Goal: Information Seeking & Learning: Learn about a topic

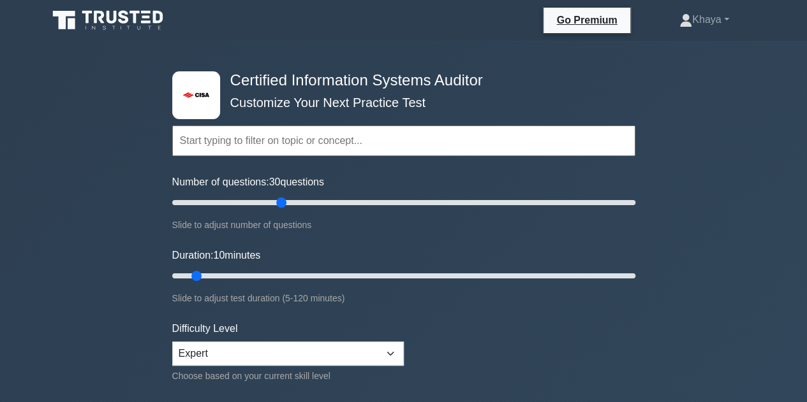
drag, startPoint x: 189, startPoint y: 203, endPoint x: 277, endPoint y: 205, distance: 88.7
click at [277, 205] on input "Number of questions: 30 questions" at bounding box center [403, 202] width 463 height 15
drag, startPoint x: 277, startPoint y: 205, endPoint x: 241, endPoint y: 202, distance: 36.4
type input "35"
click at [241, 202] on input "Number of questions: 30 questions" at bounding box center [403, 202] width 463 height 15
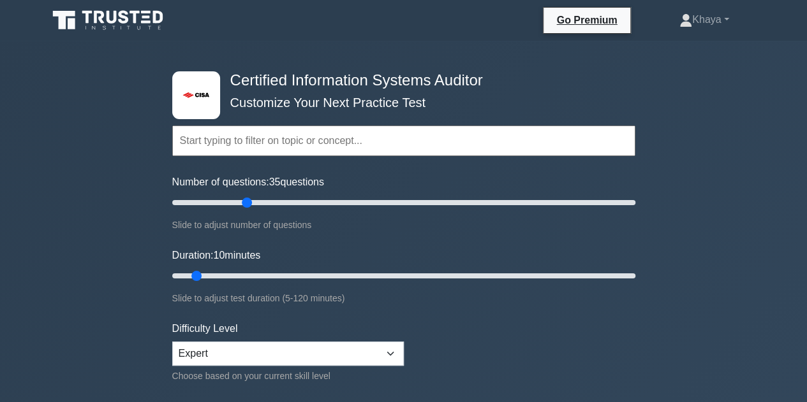
click at [305, 156] on input "text" at bounding box center [403, 141] width 463 height 31
click at [313, 144] on input "text" at bounding box center [403, 141] width 463 height 31
type input "i"
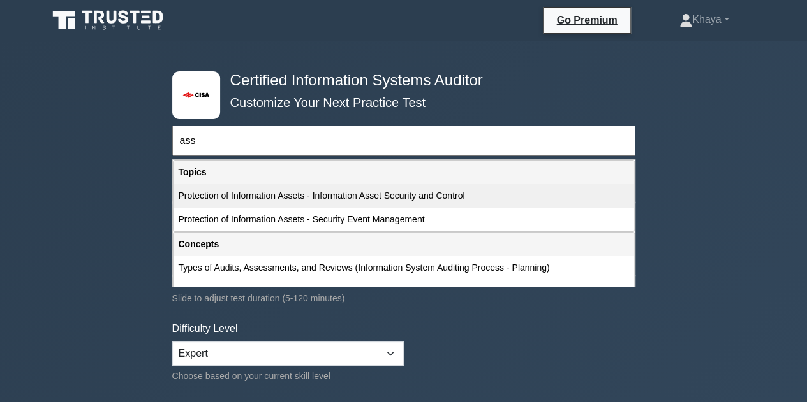
click at [381, 198] on div "Protection of Information Assets - Information Asset Security and Control" at bounding box center [403, 196] width 460 height 24
type input "Protection of Information Assets - Information Asset Security and Control"
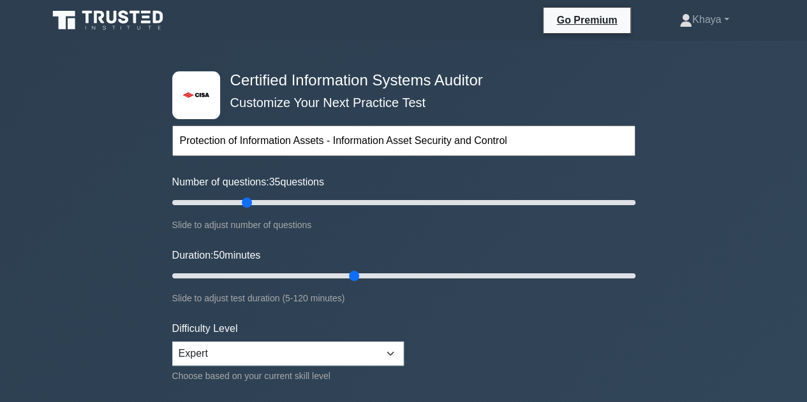
drag, startPoint x: 197, startPoint y: 272, endPoint x: 345, endPoint y: 267, distance: 148.0
type input "50"
click at [345, 268] on input "Duration: 50 minutes" at bounding box center [403, 275] width 463 height 15
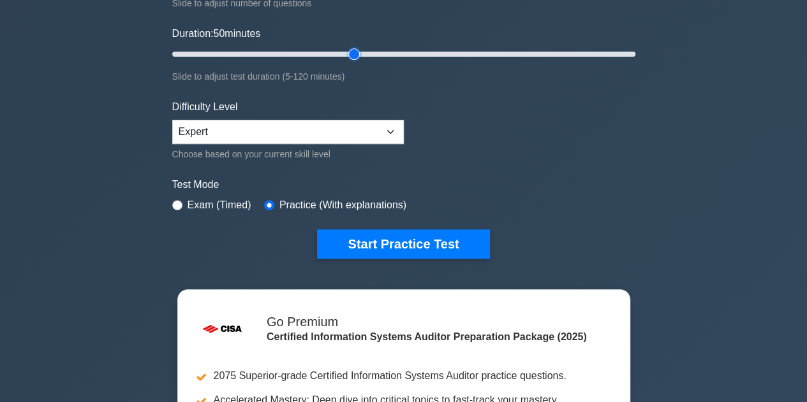
scroll to position [298, 0]
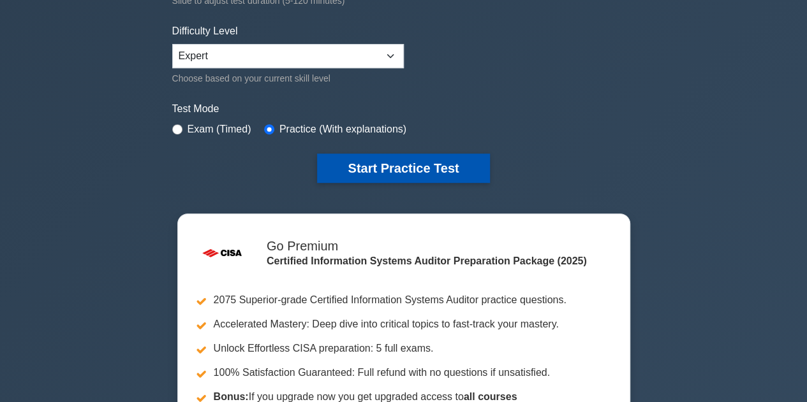
click at [418, 168] on button "Start Practice Test" at bounding box center [403, 168] width 172 height 29
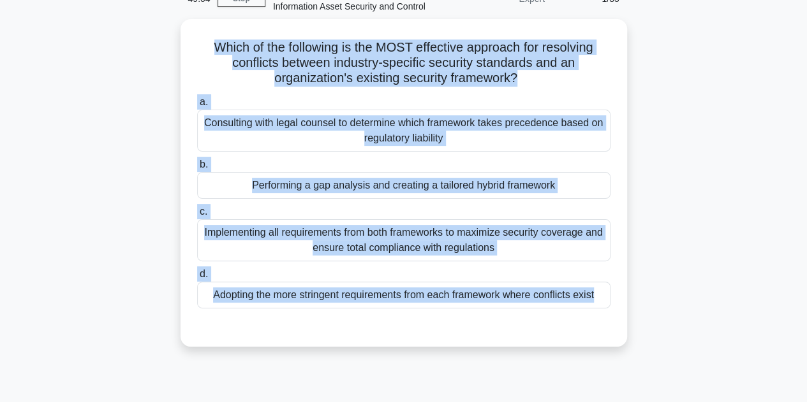
scroll to position [78, 0]
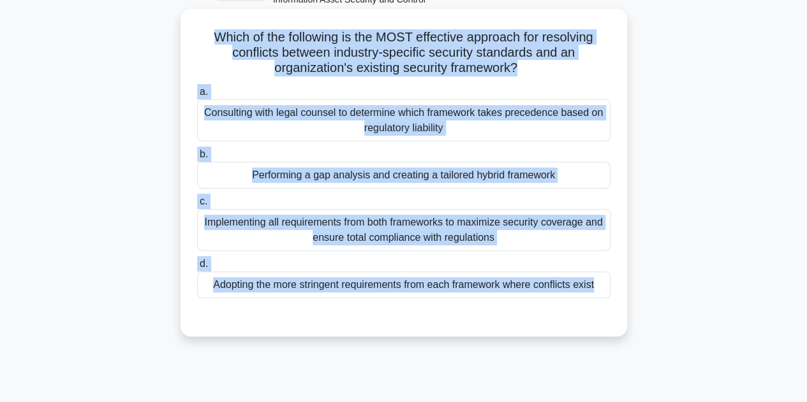
drag, startPoint x: 208, startPoint y: 113, endPoint x: 578, endPoint y: 331, distance: 429.4
click at [578, 331] on div "Which of the following is the MOST effective approach for resolving conflicts b…" at bounding box center [403, 173] width 446 height 328
copy div "Which of the following is the MOST effective approach for resolving conflicts b…"
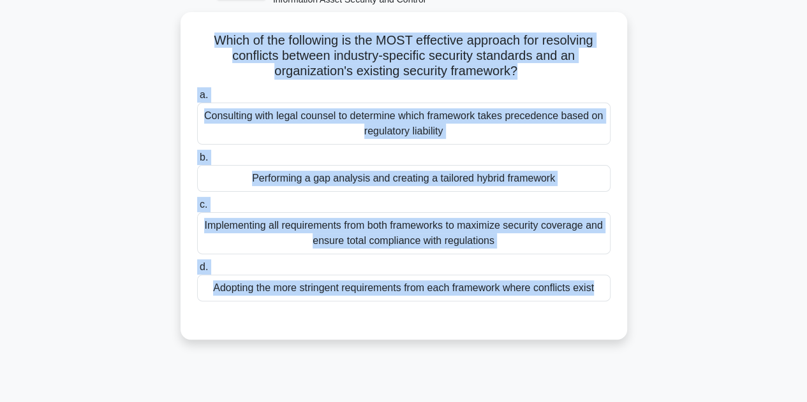
click at [754, 123] on div "Which of the following is the MOST effective approach for resolving conflicts b…" at bounding box center [403, 183] width 727 height 343
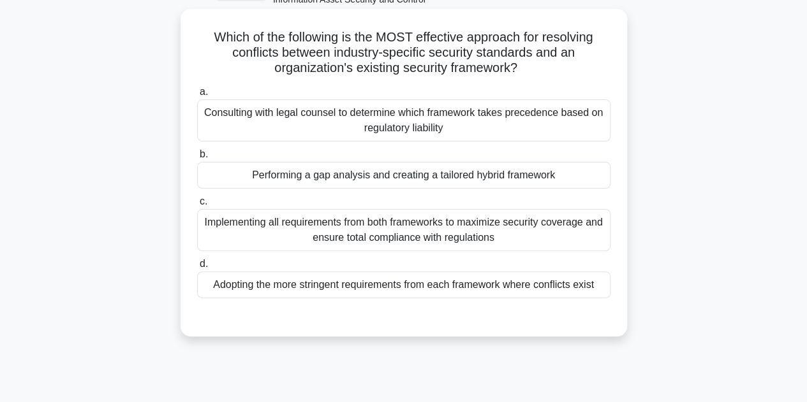
click at [429, 179] on div "Performing a gap analysis and creating a tailored hybrid framework" at bounding box center [403, 175] width 413 height 27
click at [197, 159] on input "b. Performing a gap analysis and creating a tailored hybrid framework" at bounding box center [197, 154] width 0 height 8
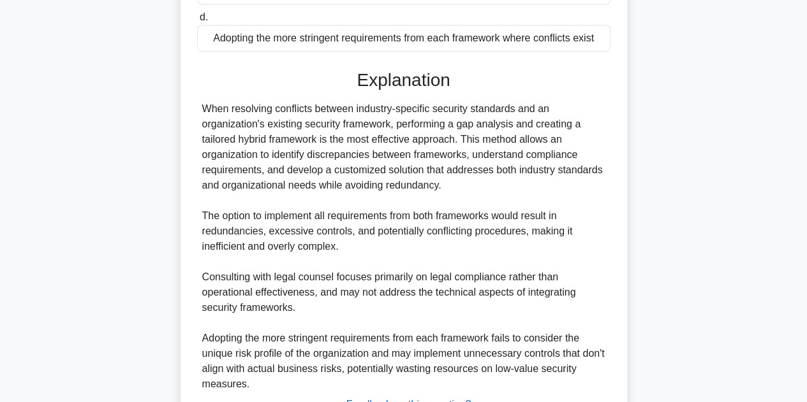
scroll to position [428, 0]
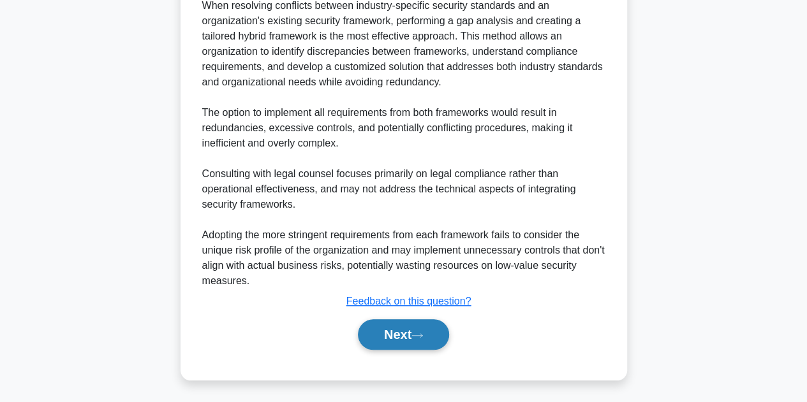
click at [414, 330] on button "Next" at bounding box center [403, 334] width 91 height 31
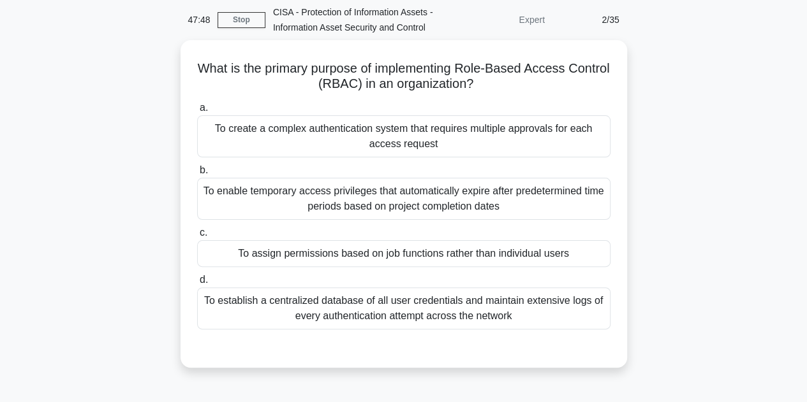
scroll to position [52, 0]
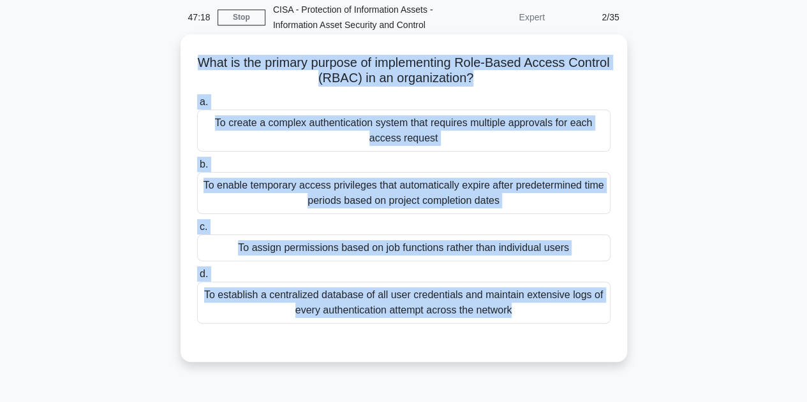
drag, startPoint x: 214, startPoint y: 57, endPoint x: 600, endPoint y: 363, distance: 492.9
click at [600, 363] on div "What is the primary purpose of implementing Role-Based Access Control (RBAC) in…" at bounding box center [403, 209] width 727 height 343
copy div "What is the primary purpose of implementing Role-Based Access Control (RBAC) in…"
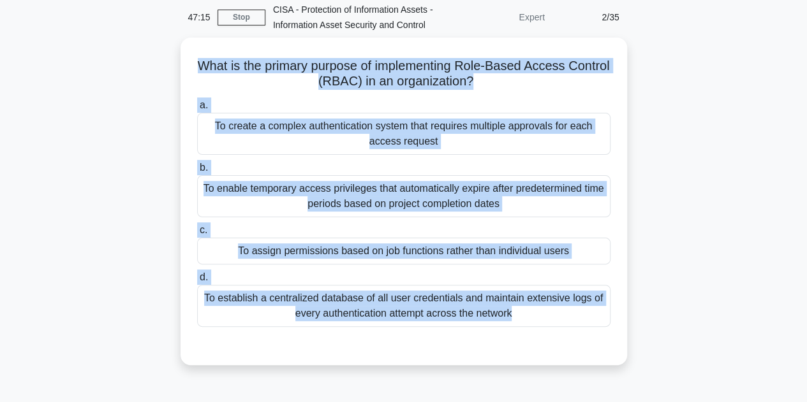
click at [664, 223] on div "What is the primary purpose of implementing Role-Based Access Control (RBAC) in…" at bounding box center [403, 209] width 727 height 343
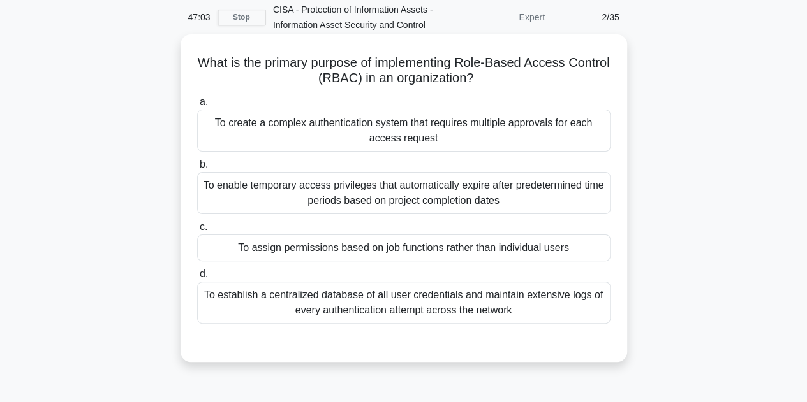
click at [369, 243] on div "To assign permissions based on job functions rather than individual users" at bounding box center [403, 248] width 413 height 27
click at [197, 231] on input "c. To assign permissions based on job functions rather than individual users" at bounding box center [197, 227] width 0 height 8
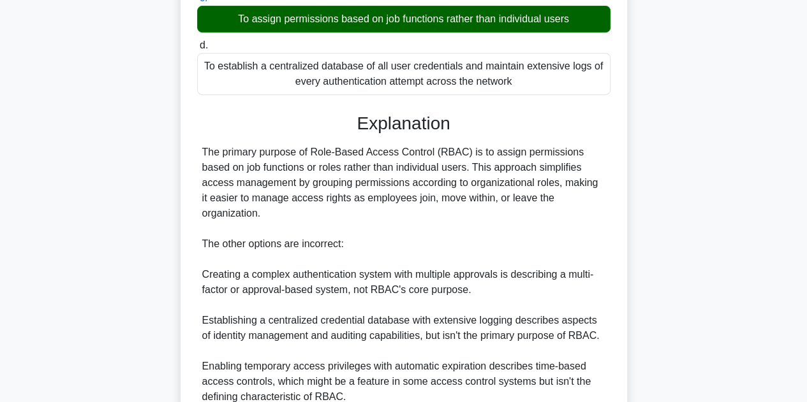
scroll to position [382, 0]
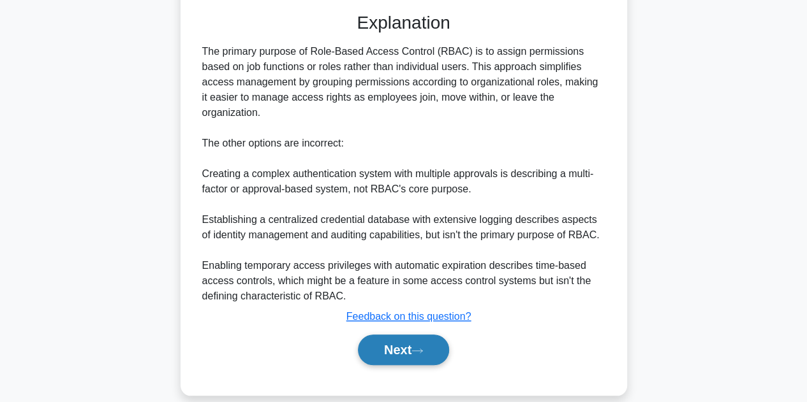
click at [407, 335] on button "Next" at bounding box center [403, 350] width 91 height 31
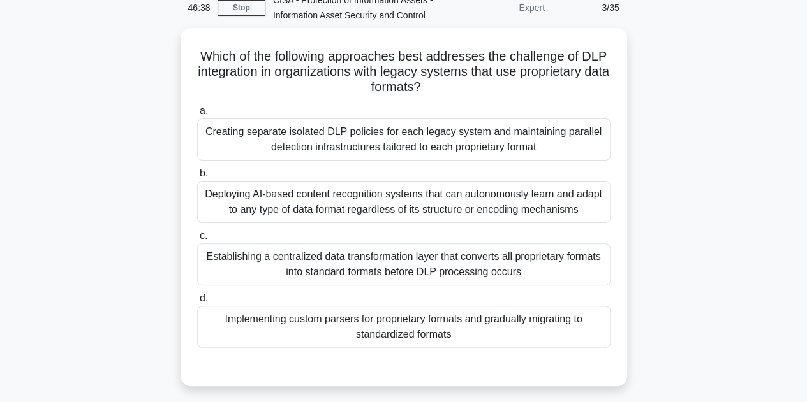
scroll to position [56, 0]
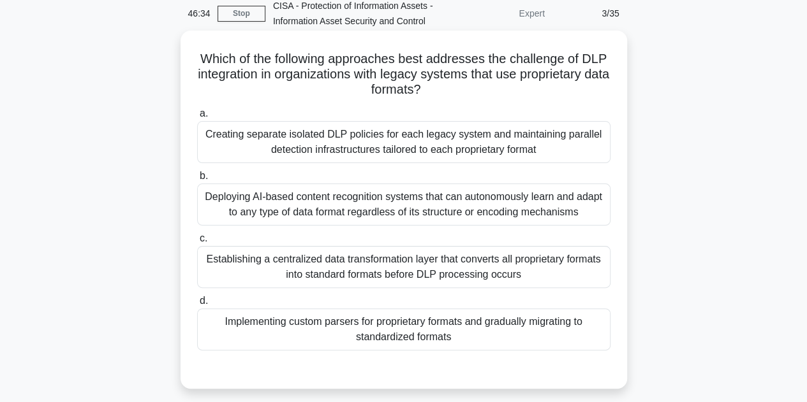
drag, startPoint x: 198, startPoint y: 59, endPoint x: 481, endPoint y: 343, distance: 401.3
click at [481, 343] on div "Which of the following approaches best addresses the challenge of DLP integrati…" at bounding box center [404, 210] width 436 height 348
copy div "Which of the following approaches best addresses the challenge of DLP integrati…"
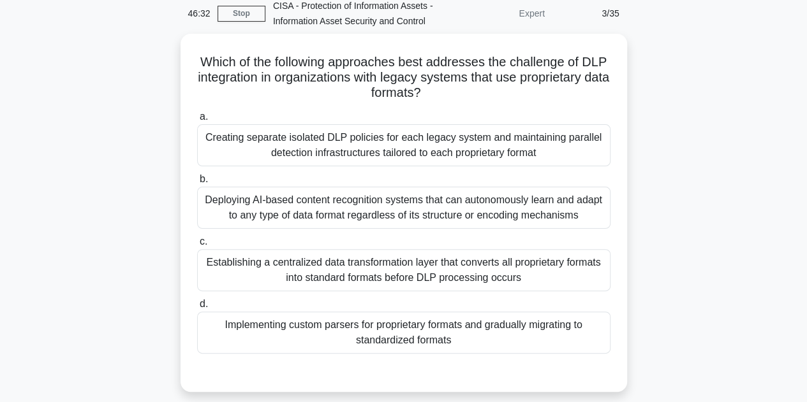
click at [661, 256] on div "Which of the following approaches best addresses the challenge of DLP integrati…" at bounding box center [403, 221] width 727 height 374
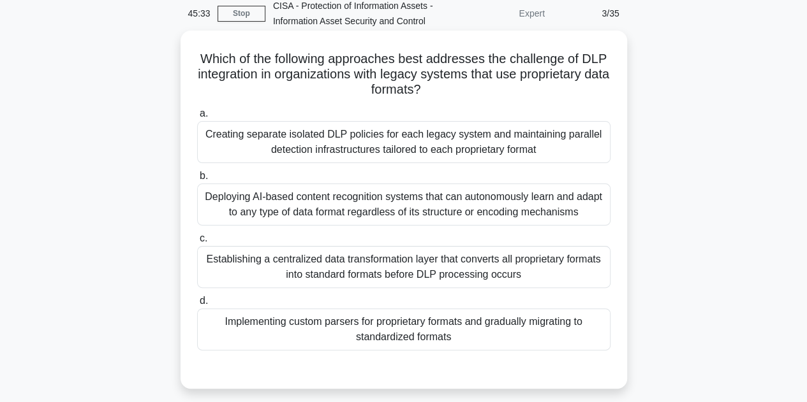
click at [434, 335] on div "Implementing custom parsers for proprietary formats and gradually migrating to …" at bounding box center [403, 330] width 413 height 42
click at [197, 305] on input "d. Implementing custom parsers for proprietary formats and gradually migrating …" at bounding box center [197, 301] width 0 height 8
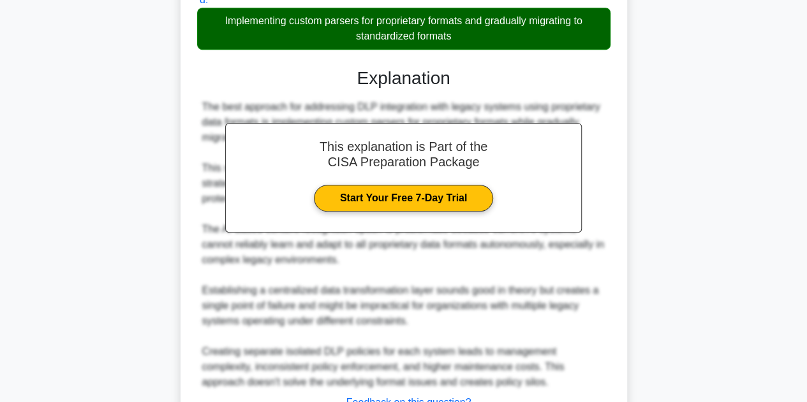
scroll to position [459, 0]
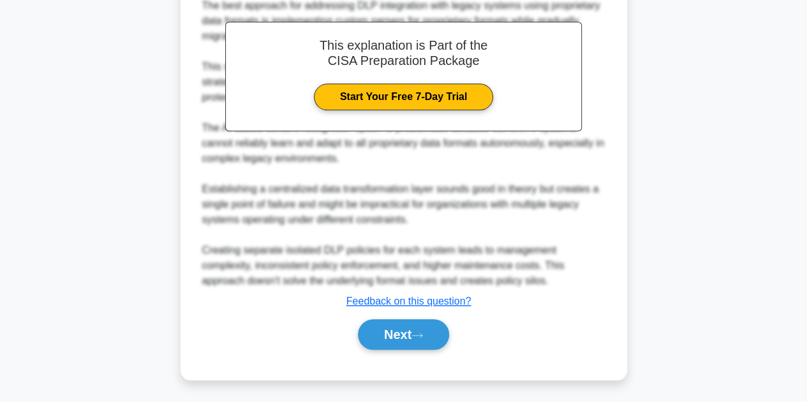
click at [416, 314] on div "Next" at bounding box center [403, 334] width 413 height 41
click at [415, 325] on button "Next" at bounding box center [403, 334] width 91 height 31
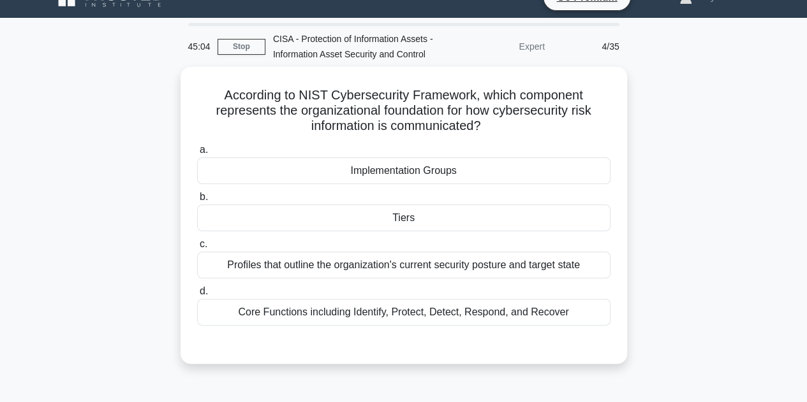
scroll to position [43, 0]
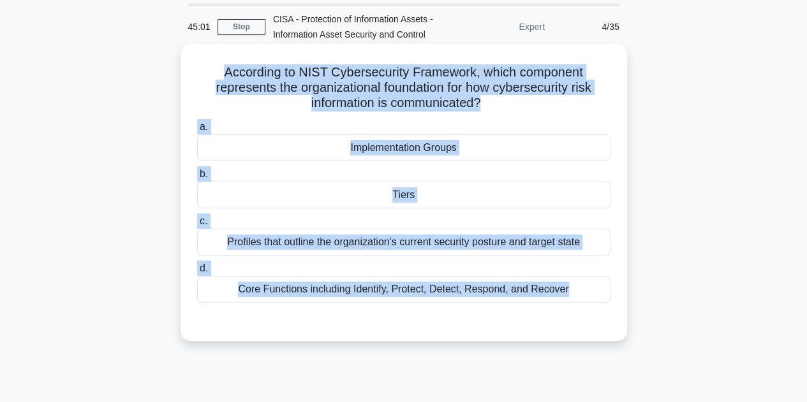
drag, startPoint x: 221, startPoint y: 70, endPoint x: 606, endPoint y: 309, distance: 452.8
click at [606, 309] on div "According to NIST Cybersecurity Framework, which component represents the organ…" at bounding box center [404, 192] width 436 height 287
copy div "According to NIST Cybersecurity Framework, which component represents the organ…"
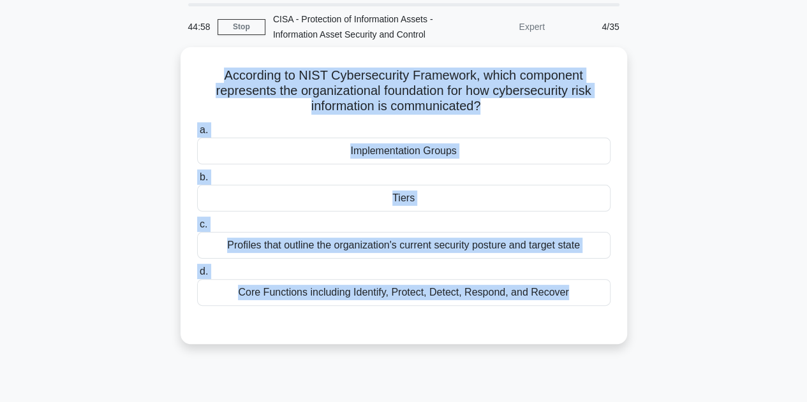
click at [753, 165] on div "According to NIST Cybersecurity Framework, which component represents the organ…" at bounding box center [403, 203] width 727 height 312
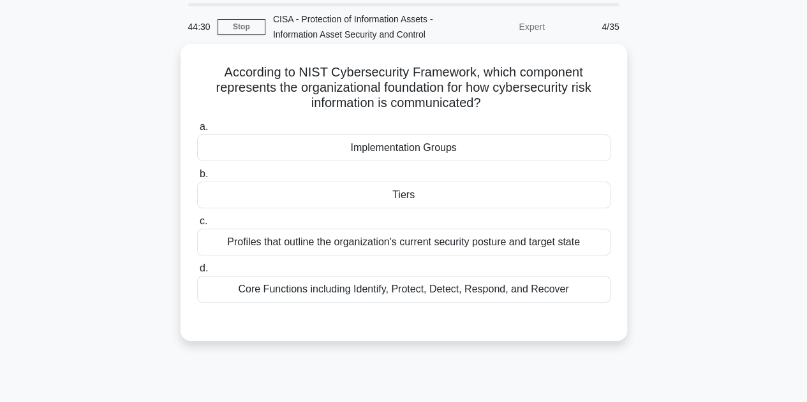
click at [418, 196] on div "Tiers" at bounding box center [403, 195] width 413 height 27
click at [197, 179] on input "b. Tiers" at bounding box center [197, 174] width 0 height 8
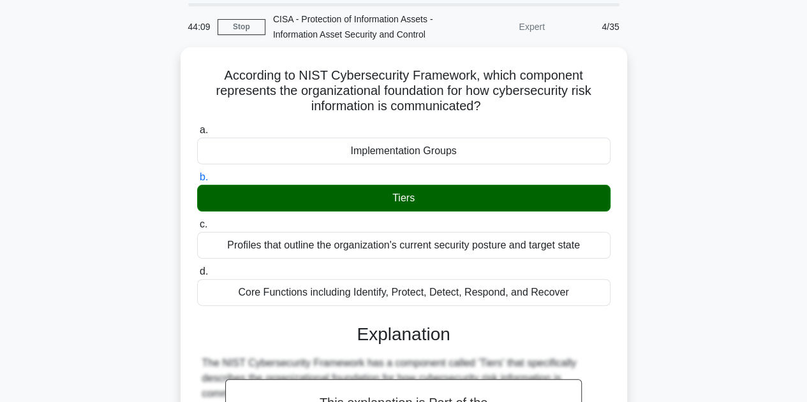
scroll to position [413, 0]
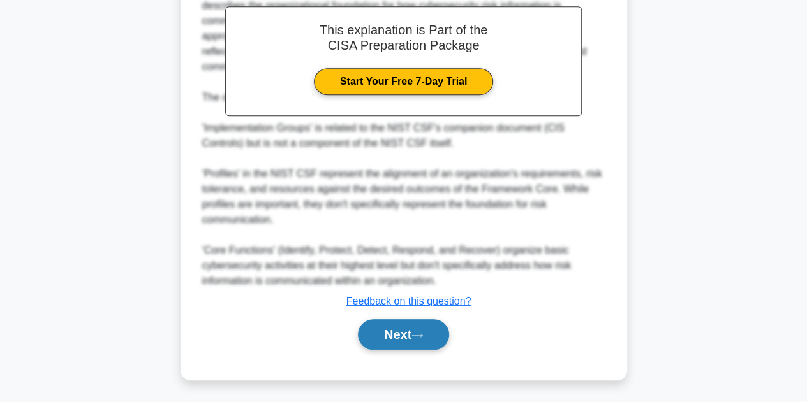
click at [402, 328] on button "Next" at bounding box center [403, 334] width 91 height 31
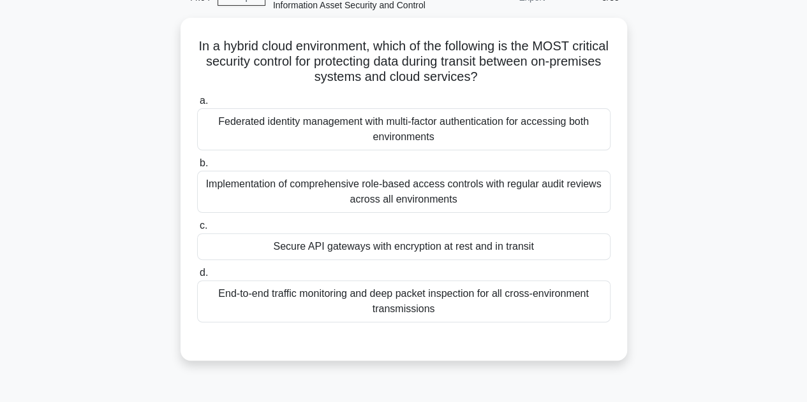
scroll to position [83, 0]
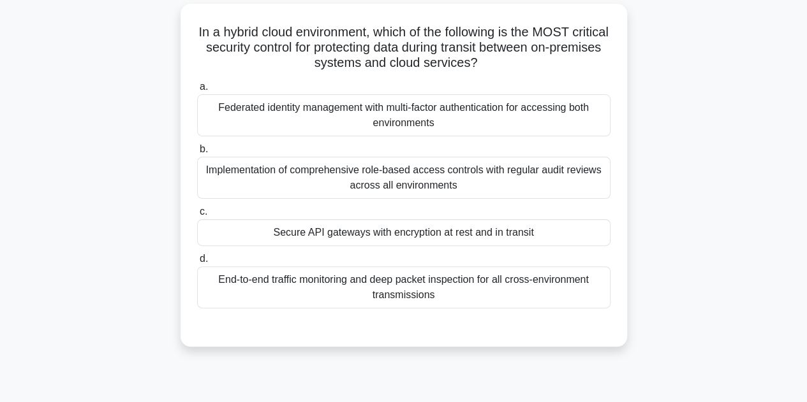
drag, startPoint x: 213, startPoint y: 33, endPoint x: 589, endPoint y: 291, distance: 456.4
click at [589, 291] on div "In a hybrid cloud environment, which of the following is the MOST critical secu…" at bounding box center [404, 175] width 436 height 333
copy div "n a hybrid cloud environment, which of the following is the MOST critical secur…"
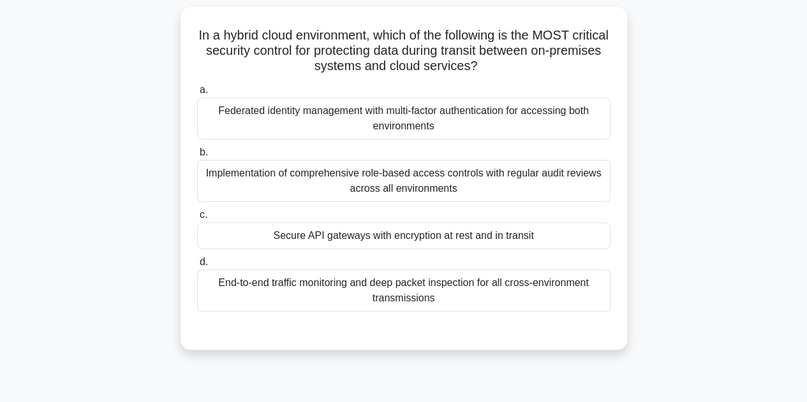
click at [764, 145] on div "In a hybrid cloud environment, which of the following is the MOST critical secu…" at bounding box center [403, 186] width 727 height 358
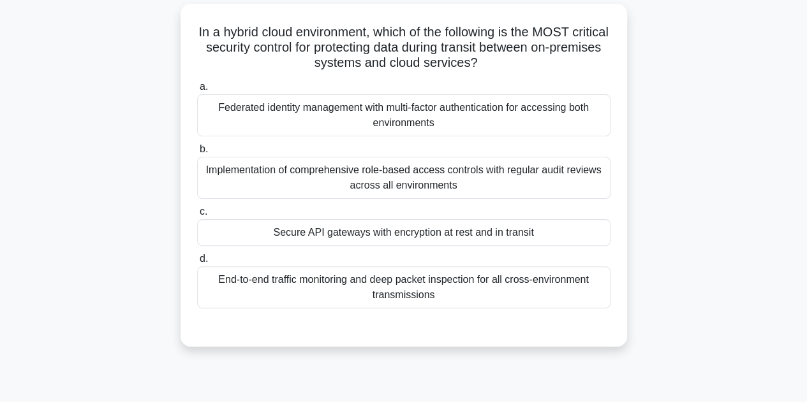
drag, startPoint x: 211, startPoint y: 33, endPoint x: 490, endPoint y: 302, distance: 387.9
click at [490, 302] on div "In a hybrid cloud environment, which of the following is the MOST critical secu…" at bounding box center [404, 175] width 436 height 333
copy div "In a hybrid cloud environment, which of the following is the MOST critical secu…"
click at [444, 240] on div "Secure API gateways with encryption at rest and in transit" at bounding box center [403, 232] width 413 height 27
click at [197, 216] on input "c. Secure API gateways with encryption at rest and in transit" at bounding box center [197, 212] width 0 height 8
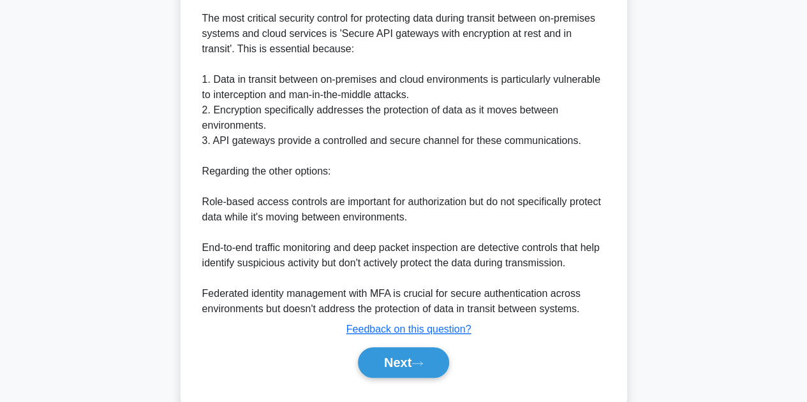
scroll to position [459, 0]
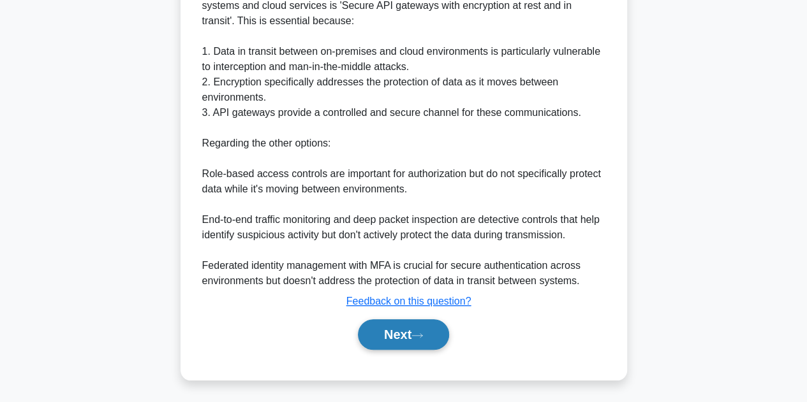
click at [428, 339] on button "Next" at bounding box center [403, 334] width 91 height 31
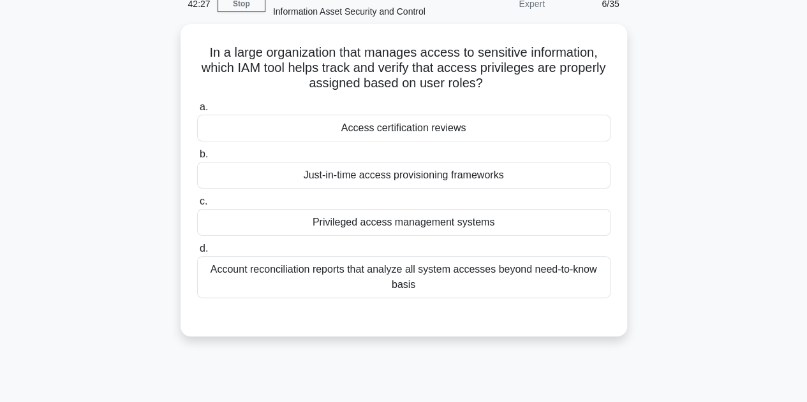
scroll to position [70, 0]
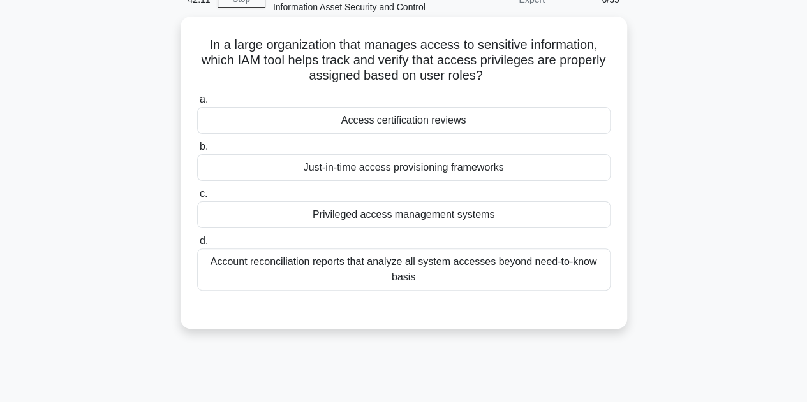
drag, startPoint x: 205, startPoint y: 42, endPoint x: 481, endPoint y: 274, distance: 360.3
click at [481, 274] on div "In a large organization that manages access to sensitive information, which IAM…" at bounding box center [404, 173] width 436 height 302
copy div "In a large organization that manages access to sensitive information, which IAM…"
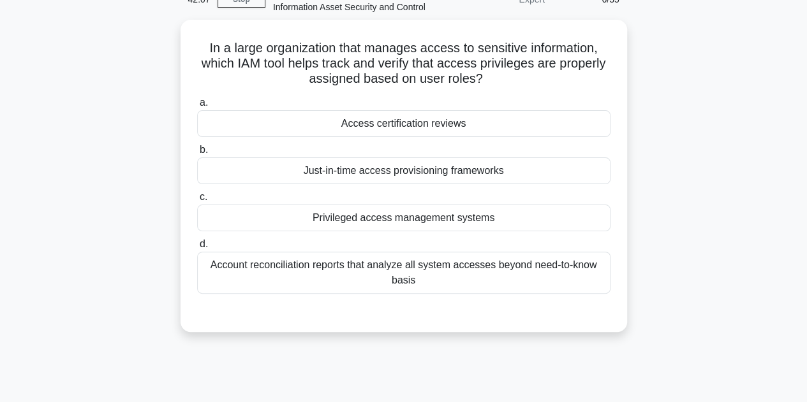
click at [699, 184] on div "In a large organization that manages access to sensitive information, which IAM…" at bounding box center [403, 184] width 727 height 328
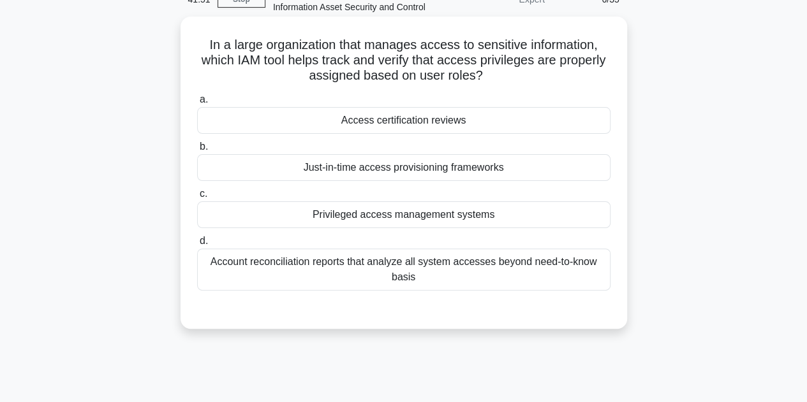
click at [415, 124] on div "Access certification reviews" at bounding box center [403, 120] width 413 height 27
click at [197, 104] on input "a. Access certification reviews" at bounding box center [197, 100] width 0 height 8
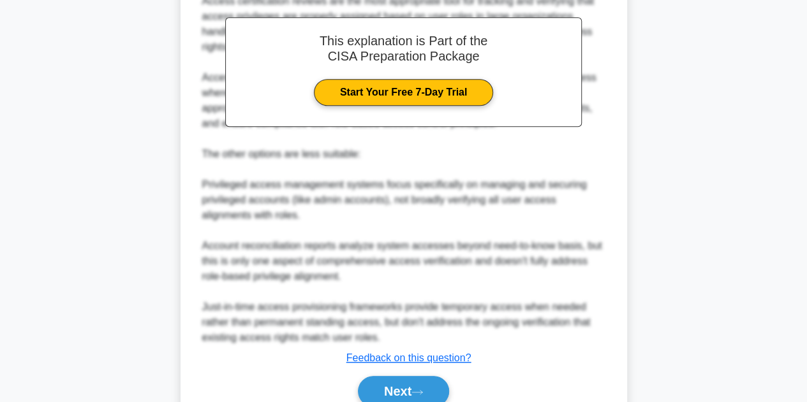
scroll to position [474, 0]
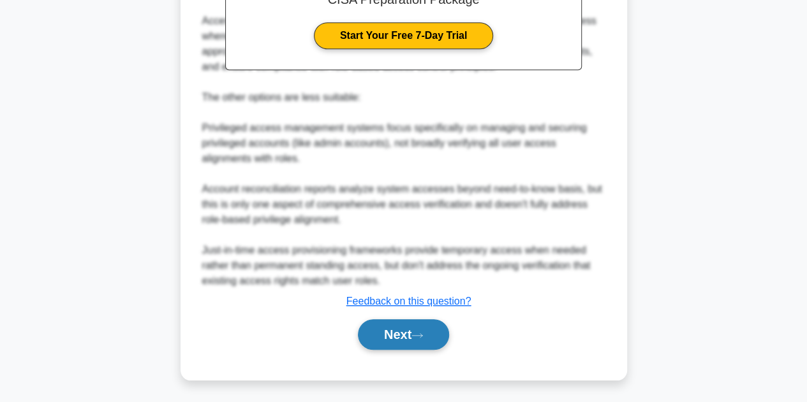
click at [404, 321] on button "Next" at bounding box center [403, 334] width 91 height 31
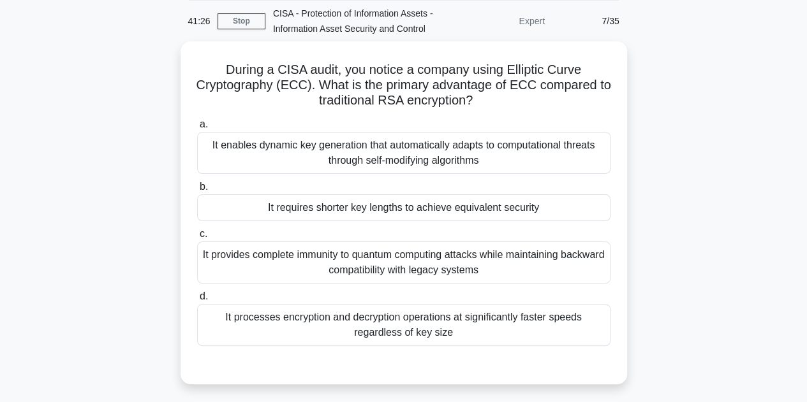
scroll to position [47, 0]
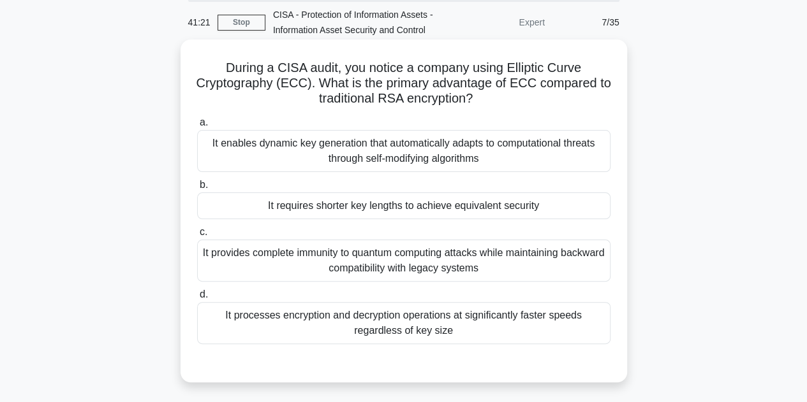
drag, startPoint x: 223, startPoint y: 65, endPoint x: 497, endPoint y: 344, distance: 391.4
click at [497, 344] on div "During a CISA audit, you notice a company using Elliptic Curve Cryptography (EC…" at bounding box center [404, 211] width 436 height 333
copy div "During a CISA audit, you notice a company using Elliptic Curve Cryptography (EC…"
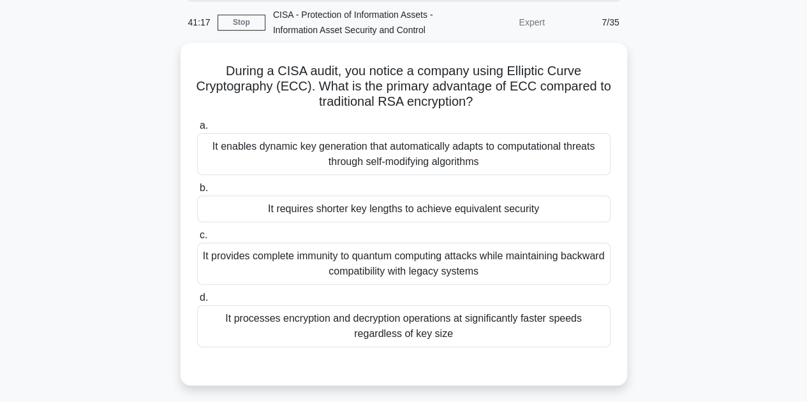
click at [720, 240] on div "During a CISA audit, you notice a company using Elliptic Curve Cryptography (EC…" at bounding box center [403, 222] width 727 height 358
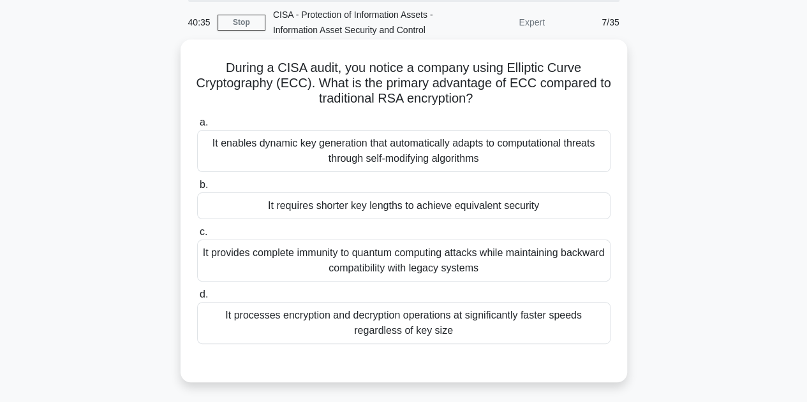
click at [440, 196] on div "It requires shorter key lengths to achieve equivalent security" at bounding box center [403, 206] width 413 height 27
click at [197, 189] on input "b. It requires shorter key lengths to achieve equivalent security" at bounding box center [197, 185] width 0 height 8
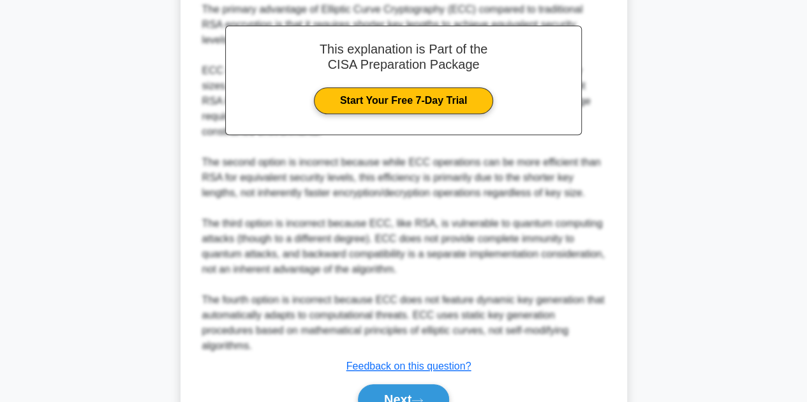
scroll to position [449, 0]
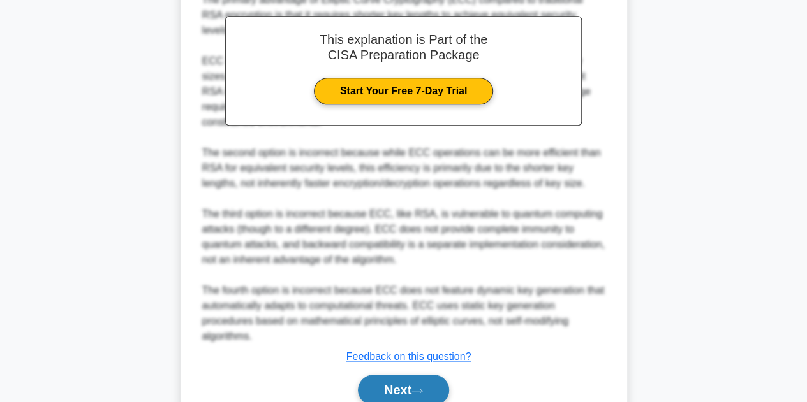
click at [417, 375] on button "Next" at bounding box center [403, 390] width 91 height 31
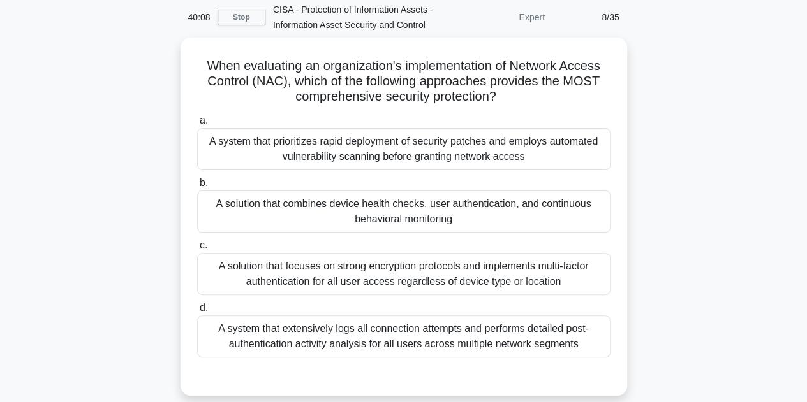
scroll to position [59, 0]
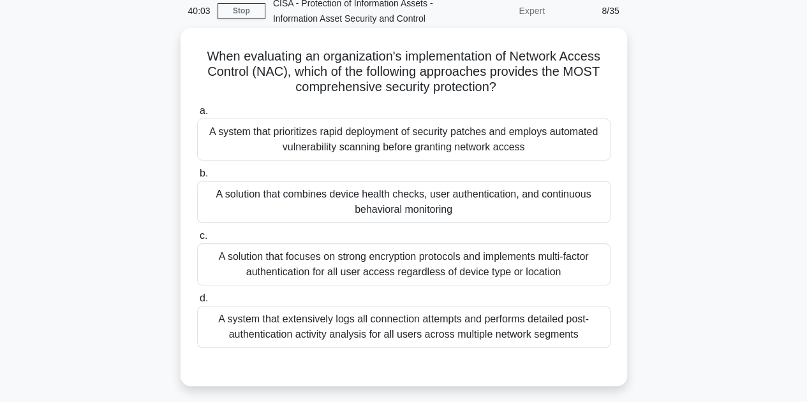
drag, startPoint x: 202, startPoint y: 55, endPoint x: 606, endPoint y: 339, distance: 494.1
click at [606, 339] on div "When evaluating an organization's implementation of Network Access Control (NAC…" at bounding box center [404, 207] width 436 height 348
copy div "When evaluating an organization's implementation of Network Access Control (NAC…"
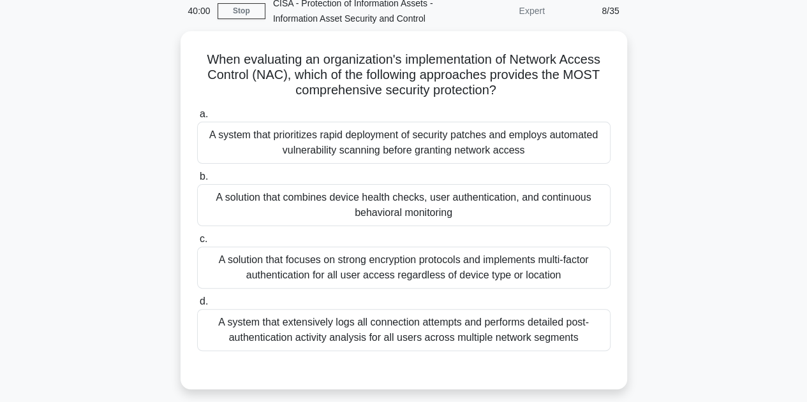
click at [772, 249] on main "40:00 Stop CISA - Protection of Information Assets - Information Asset Security…" at bounding box center [403, 306] width 807 height 648
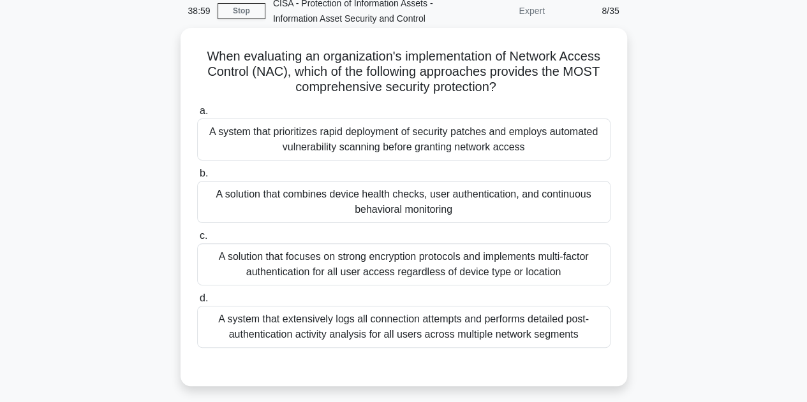
click at [408, 211] on div "A solution that combines device health checks, user authentication, and continu…" at bounding box center [403, 202] width 413 height 42
click at [197, 178] on input "b. A solution that combines device health checks, user authentication, and cont…" at bounding box center [197, 174] width 0 height 8
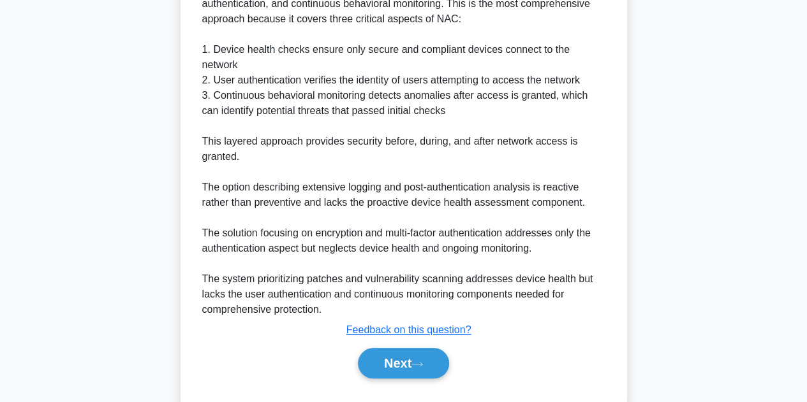
scroll to position [535, 0]
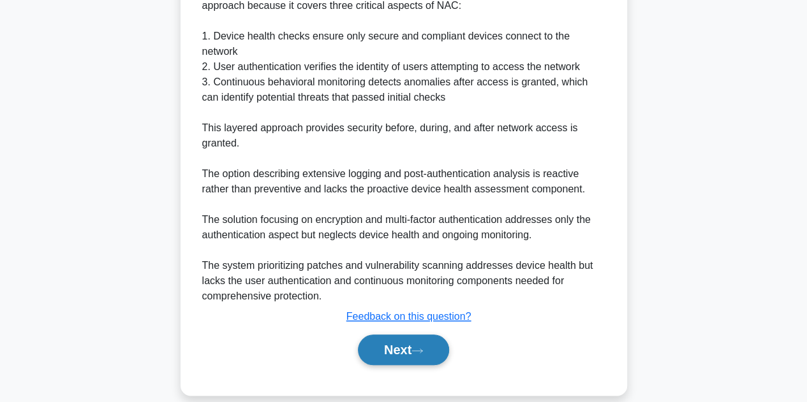
click at [441, 337] on button "Next" at bounding box center [403, 350] width 91 height 31
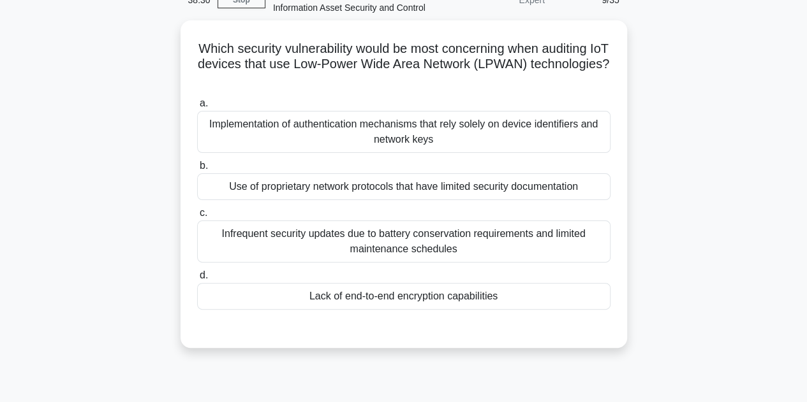
scroll to position [58, 0]
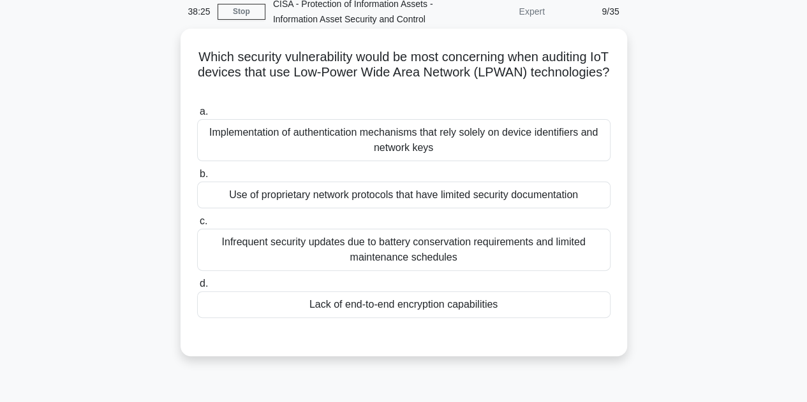
drag, startPoint x: 203, startPoint y: 52, endPoint x: 608, endPoint y: 314, distance: 482.9
click at [608, 314] on div "Which security vulnerability would be most concerning when auditing IoT devices…" at bounding box center [404, 193] width 436 height 318
copy div "Which security vulnerability would be most concerning when auditing IoT devices…"
click at [608, 314] on div "Lack of end-to-end encryption capabilities" at bounding box center [403, 304] width 413 height 27
click at [197, 288] on input "d. Lack of end-to-end encryption capabilities" at bounding box center [197, 284] width 0 height 8
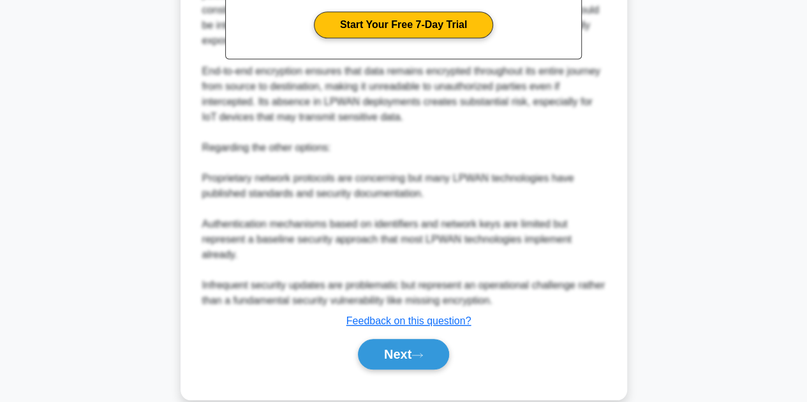
scroll to position [520, 0]
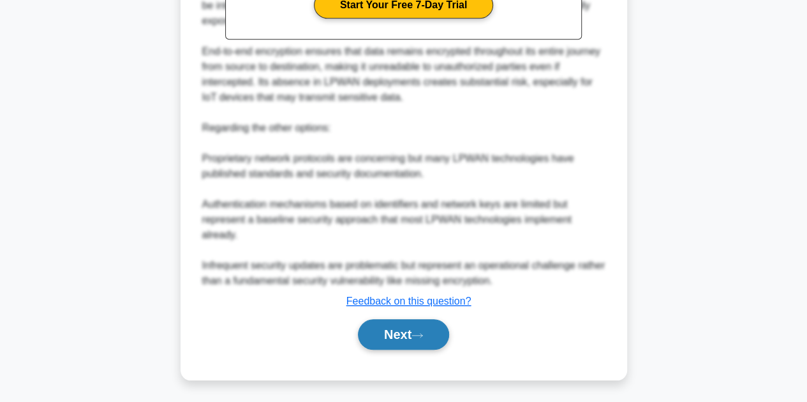
click at [400, 331] on button "Next" at bounding box center [403, 334] width 91 height 31
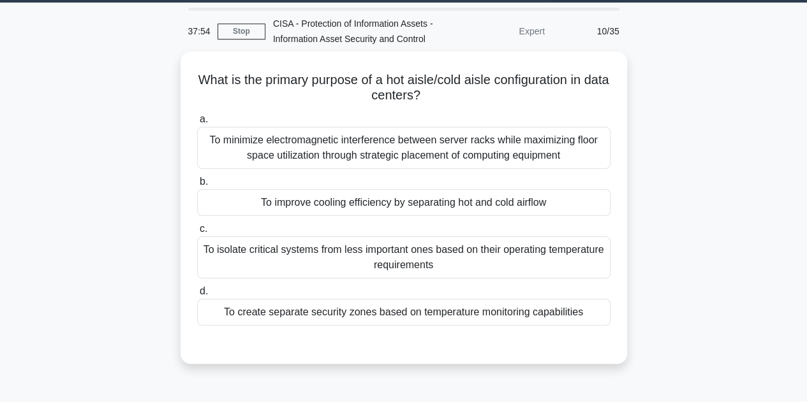
scroll to position [37, 0]
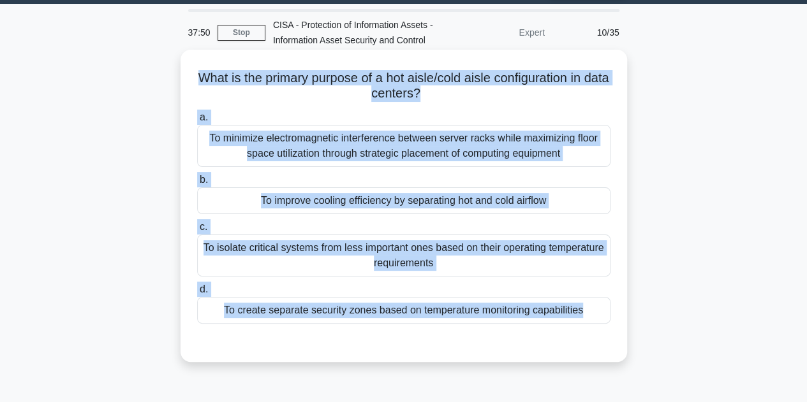
drag, startPoint x: 205, startPoint y: 78, endPoint x: 409, endPoint y: 353, distance: 341.8
click at [409, 353] on div "What is the primary purpose of a hot aisle/cold aisle configuration in data cen…" at bounding box center [404, 206] width 436 height 302
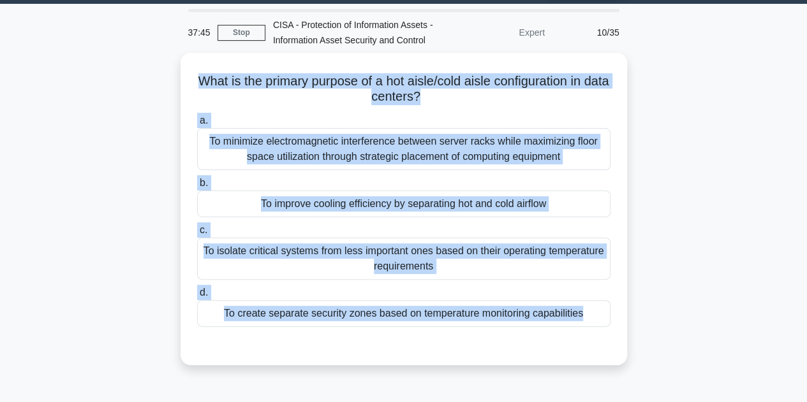
click at [783, 149] on main "37:45 Stop CISA - Protection of Information Assets - Information Asset Security…" at bounding box center [403, 328] width 807 height 648
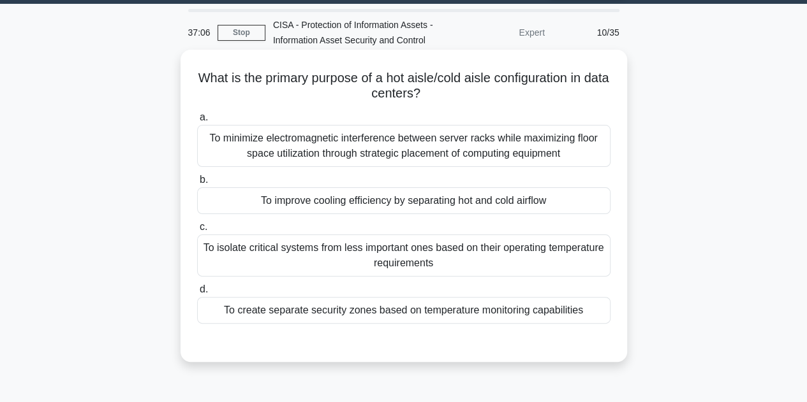
click at [412, 198] on div "To improve cooling efficiency by separating hot and cold airflow" at bounding box center [403, 200] width 413 height 27
click at [197, 184] on input "b. To improve cooling efficiency by separating hot and cold airflow" at bounding box center [197, 180] width 0 height 8
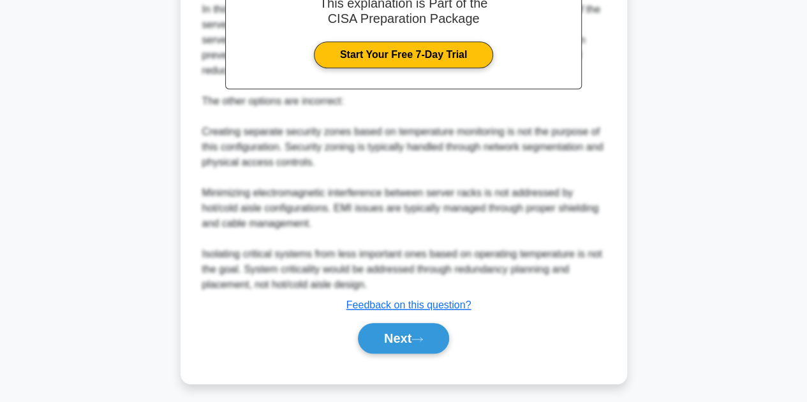
scroll to position [459, 0]
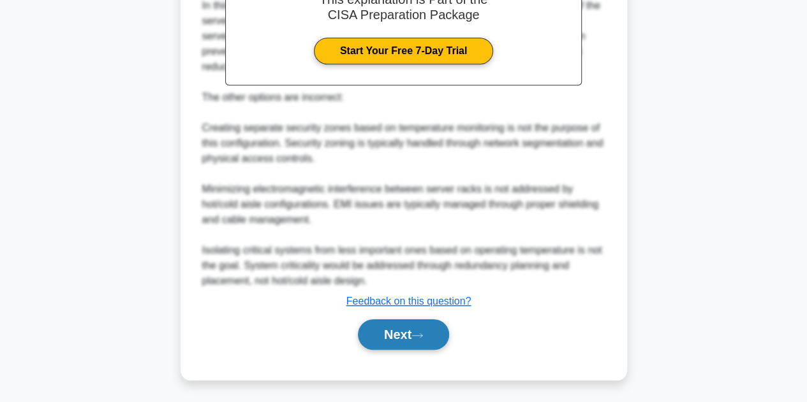
click at [426, 340] on button "Next" at bounding box center [403, 334] width 91 height 31
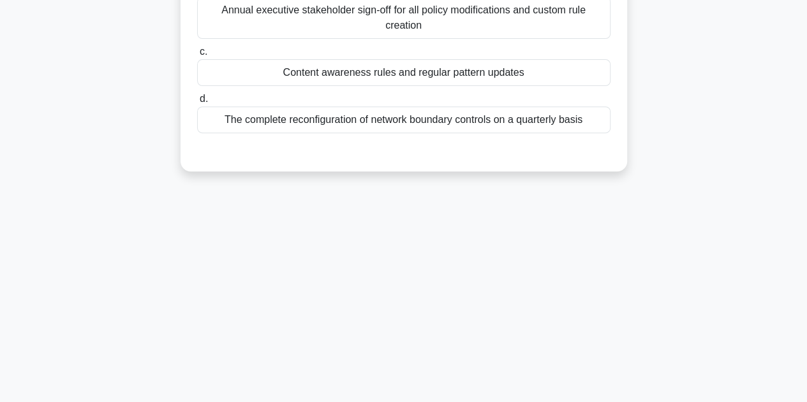
scroll to position [0, 0]
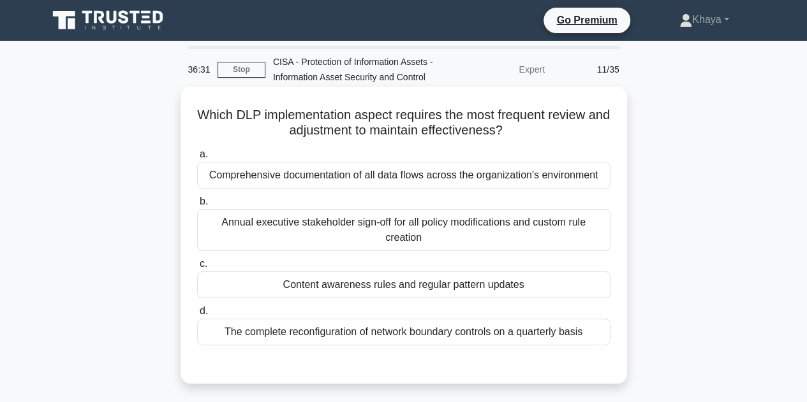
drag, startPoint x: 206, startPoint y: 115, endPoint x: 615, endPoint y: 326, distance: 460.3
click at [615, 326] on div "Which DLP implementation aspect requires the most frequent review and adjustmen…" at bounding box center [404, 235] width 436 height 287
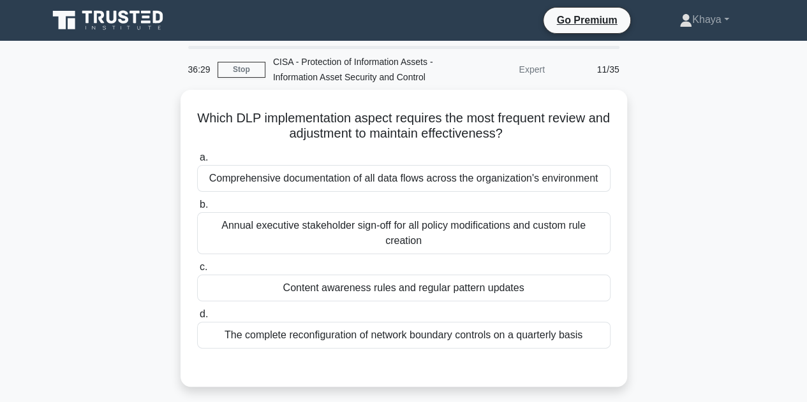
click at [721, 314] on div "Which DLP implementation aspect requires the most frequent review and adjustmen…" at bounding box center [403, 246] width 727 height 312
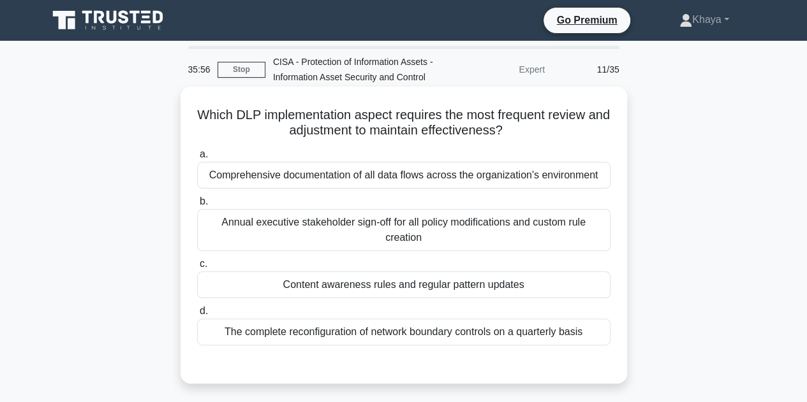
click at [355, 286] on div "Content awareness rules and regular pattern updates" at bounding box center [403, 285] width 413 height 27
click at [197, 268] on input "c. Content awareness rules and regular pattern updates" at bounding box center [197, 264] width 0 height 8
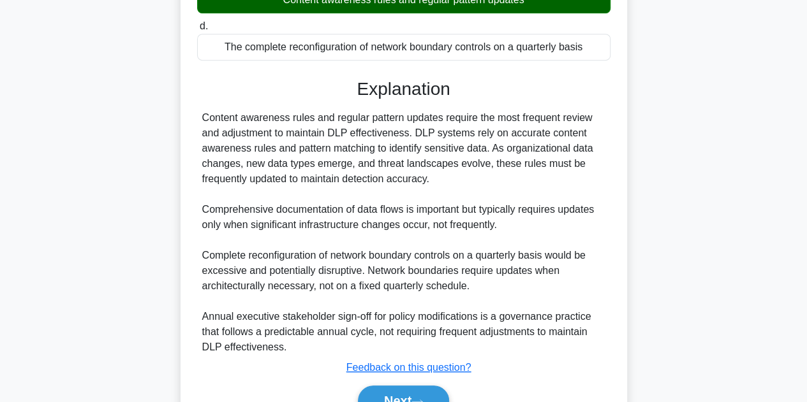
scroll to position [351, 0]
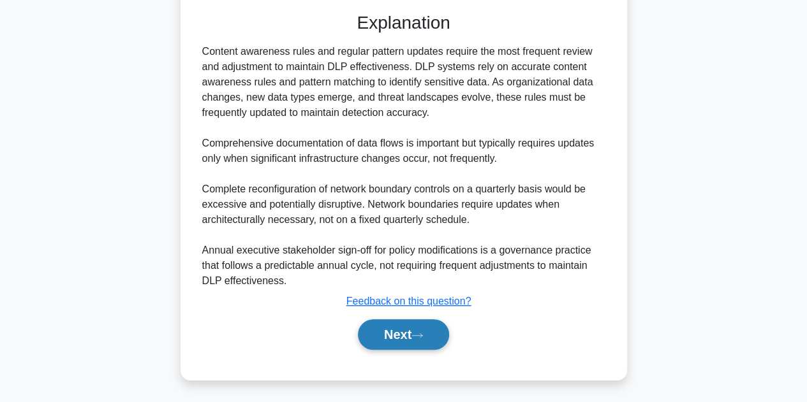
click at [391, 327] on button "Next" at bounding box center [403, 334] width 91 height 31
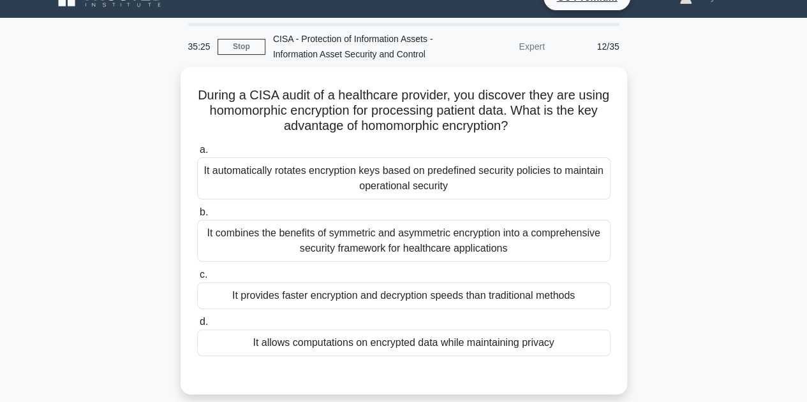
scroll to position [58, 0]
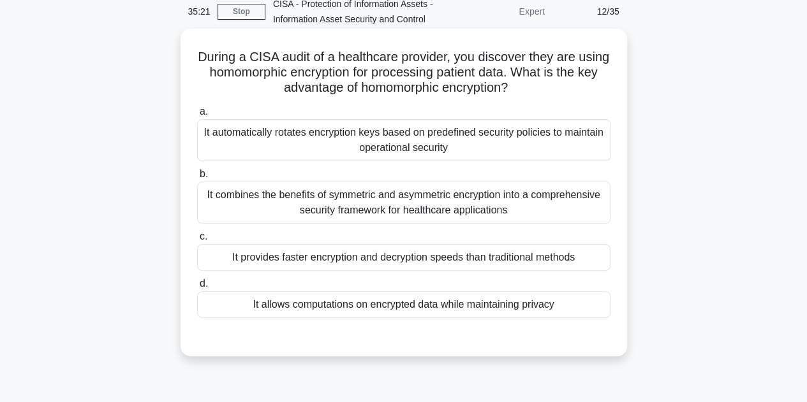
drag, startPoint x: 212, startPoint y: 58, endPoint x: 591, endPoint y: 301, distance: 449.5
click at [591, 301] on div "During a CISA audit of a healthcare provider, you discover they are using homom…" at bounding box center [404, 193] width 436 height 318
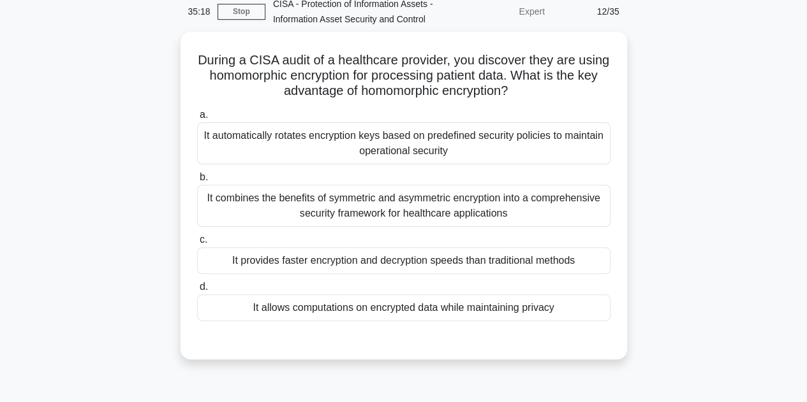
click at [719, 221] on div "During a CISA audit of a healthcare provider, you discover they are using homom…" at bounding box center [403, 203] width 727 height 343
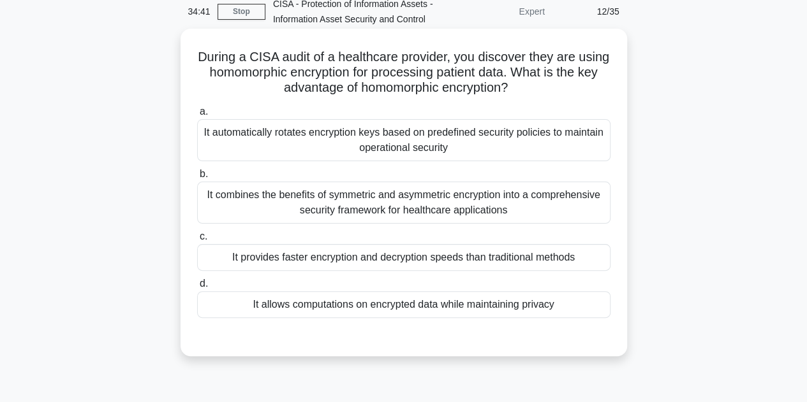
drag, startPoint x: 402, startPoint y: 297, endPoint x: 440, endPoint y: 309, distance: 39.7
click at [440, 309] on div "It allows computations on encrypted data while maintaining privacy" at bounding box center [403, 304] width 413 height 27
click at [535, 309] on div "It allows computations on encrypted data while maintaining privacy" at bounding box center [403, 304] width 413 height 27
click at [197, 288] on input "d. It allows computations on encrypted data while maintaining privacy" at bounding box center [197, 284] width 0 height 8
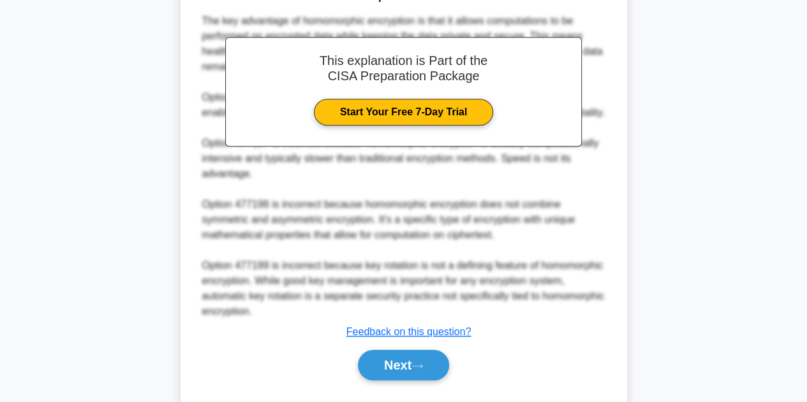
scroll to position [426, 0]
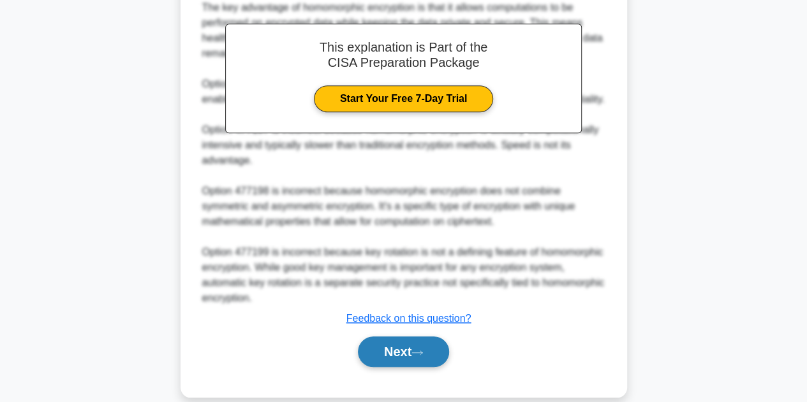
click at [399, 363] on button "Next" at bounding box center [403, 352] width 91 height 31
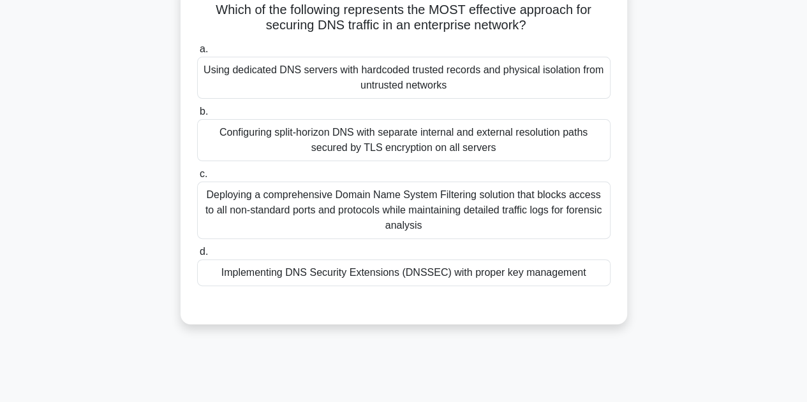
scroll to position [71, 0]
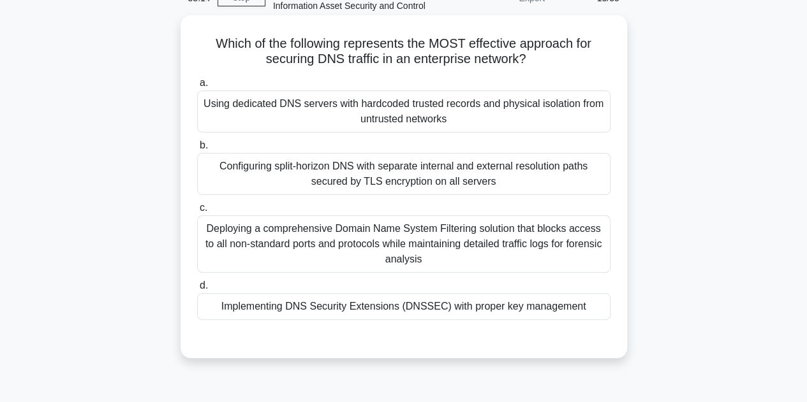
drag, startPoint x: 208, startPoint y: 45, endPoint x: 623, endPoint y: 321, distance: 498.6
click at [623, 321] on div "Which of the following represents the MOST effective approach for securing DNS …" at bounding box center [403, 186] width 446 height 343
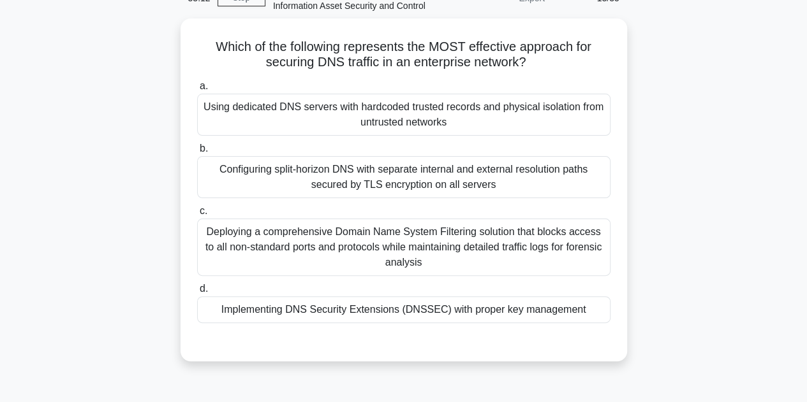
click at [757, 216] on div "Which of the following represents the MOST effective approach for securing DNS …" at bounding box center [403, 197] width 727 height 358
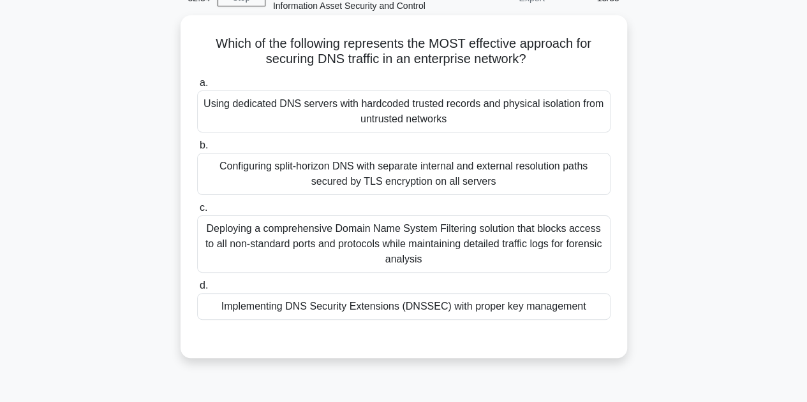
click at [399, 159] on div "Configuring split-horizon DNS with separate internal and external resolution pa…" at bounding box center [403, 174] width 413 height 42
click at [197, 150] on input "b. Configuring split-horizon DNS with separate internal and external resolution…" at bounding box center [197, 146] width 0 height 8
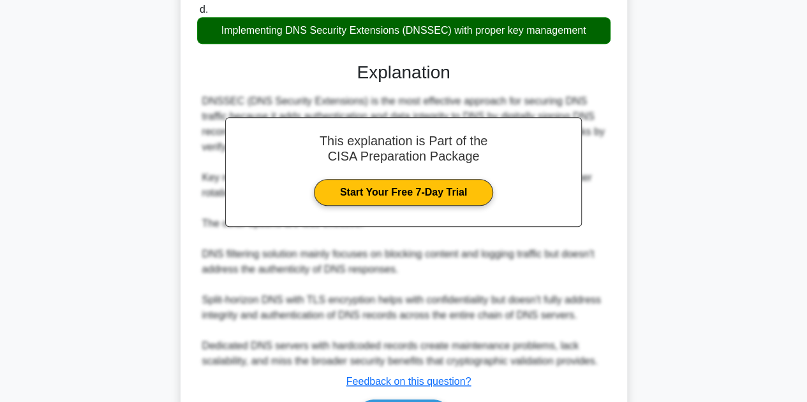
scroll to position [430, 0]
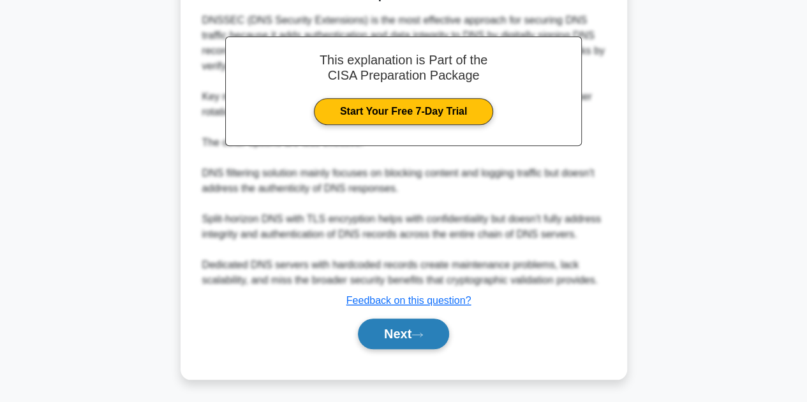
click at [402, 326] on button "Next" at bounding box center [403, 334] width 91 height 31
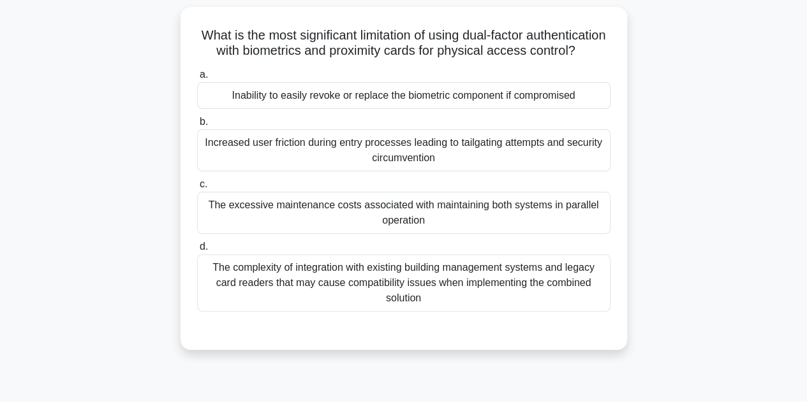
scroll to position [84, 0]
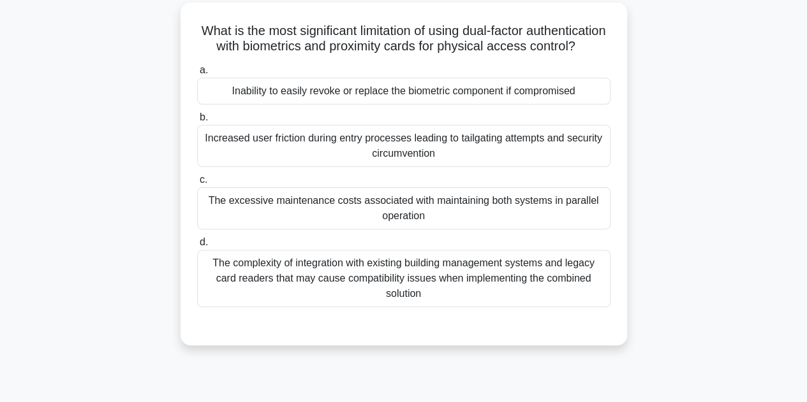
drag, startPoint x: 235, startPoint y: 29, endPoint x: 524, endPoint y: 316, distance: 408.1
click at [524, 316] on div "What is the most significant limitation of using dual-factor authentication wit…" at bounding box center [404, 174] width 436 height 333
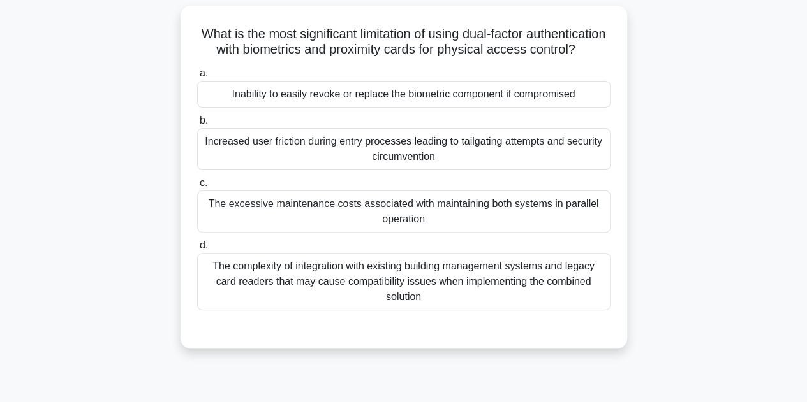
click at [796, 160] on main "32:01 Stop CISA - Protection of Information Assets - Information Asset Security…" at bounding box center [403, 281] width 807 height 648
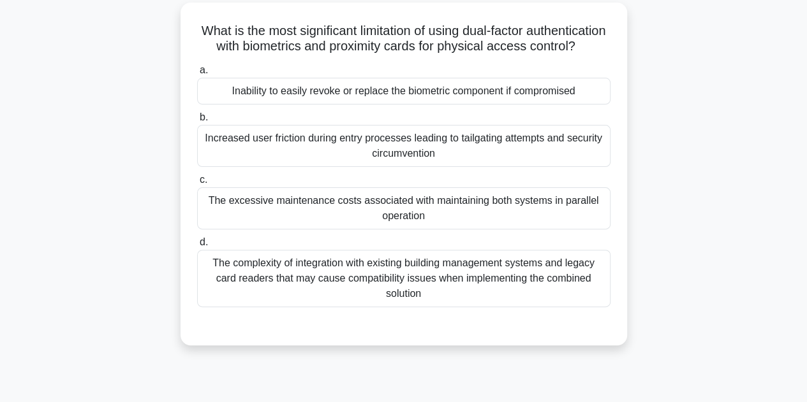
click at [332, 105] on div "Inability to easily revoke or replace the biometric component if compromised" at bounding box center [403, 91] width 413 height 27
click at [197, 75] on input "a. Inability to easily revoke or replace the biometric component if compromised" at bounding box center [197, 70] width 0 height 8
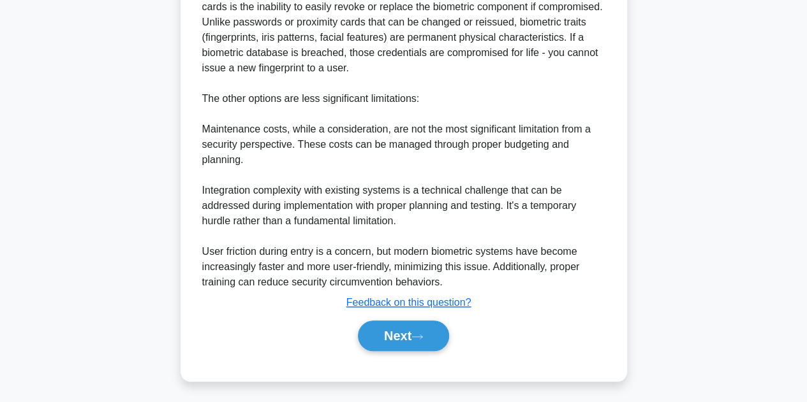
scroll to position [474, 0]
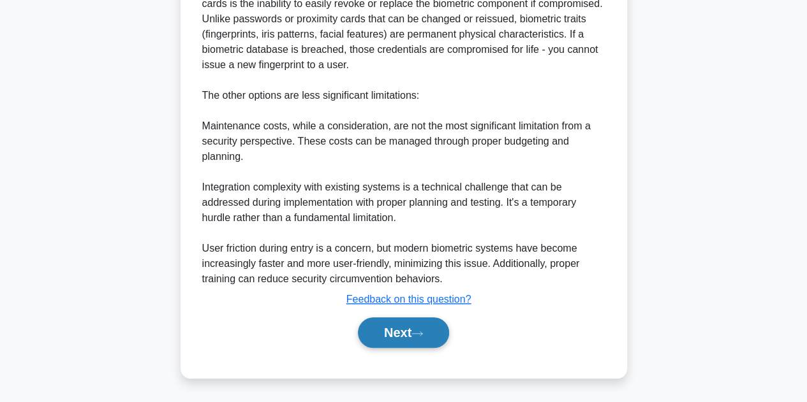
click at [402, 334] on button "Next" at bounding box center [403, 333] width 91 height 31
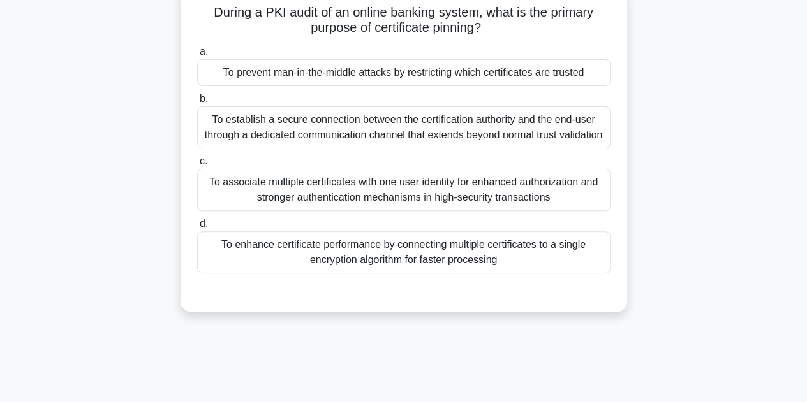
scroll to position [99, 0]
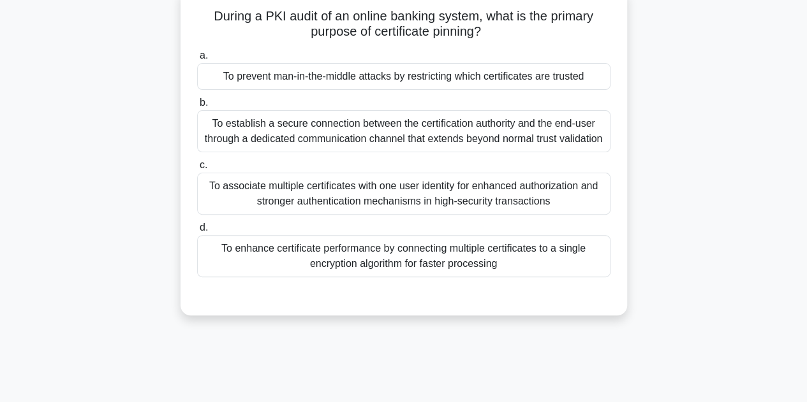
drag, startPoint x: 210, startPoint y: 17, endPoint x: 547, endPoint y: 263, distance: 417.1
click at [547, 263] on div "During a PKI audit of an online banking system, what is the primary purpose of …" at bounding box center [404, 152] width 436 height 318
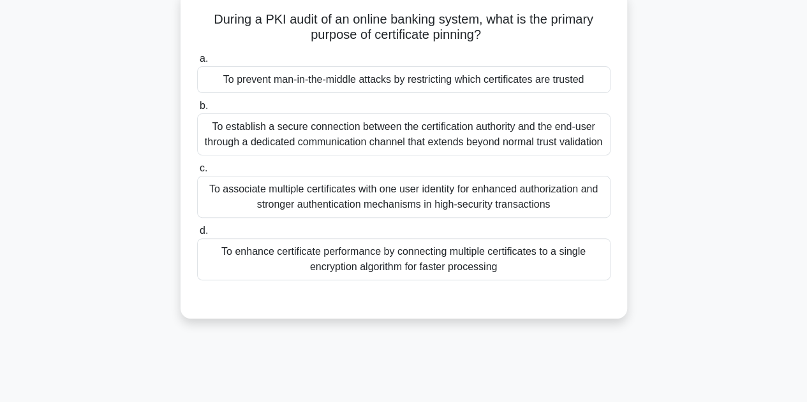
click at [698, 231] on div "During a PKI audit of an online banking system, what is the primary purpose of …" at bounding box center [403, 162] width 727 height 343
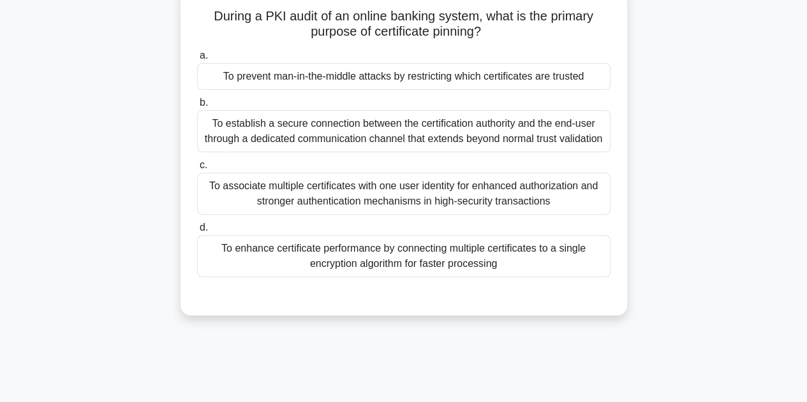
click at [372, 70] on div "To prevent man-in-the-middle attacks by restricting which certificates are trus…" at bounding box center [403, 76] width 413 height 27
click at [197, 60] on input "a. To prevent man-in-the-middle attacks by restricting which certificates are t…" at bounding box center [197, 56] width 0 height 8
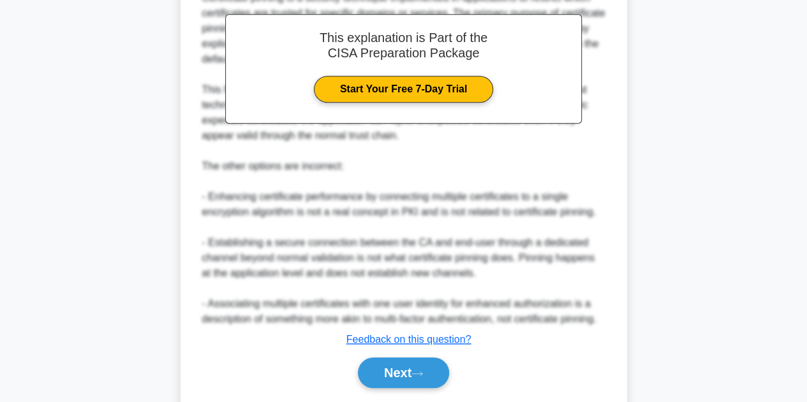
scroll to position [474, 0]
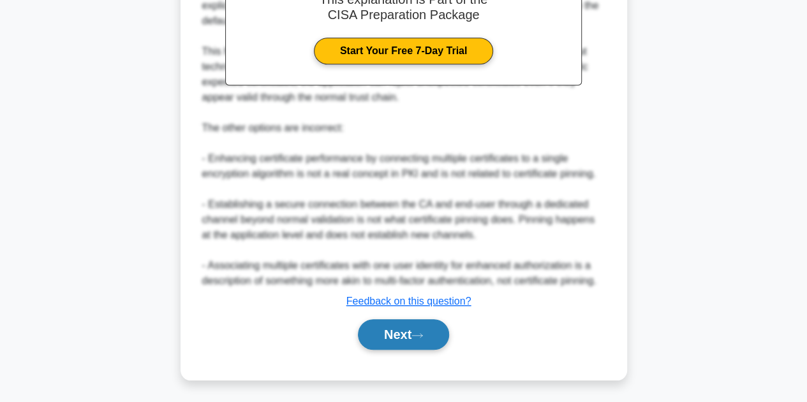
click at [403, 331] on button "Next" at bounding box center [403, 334] width 91 height 31
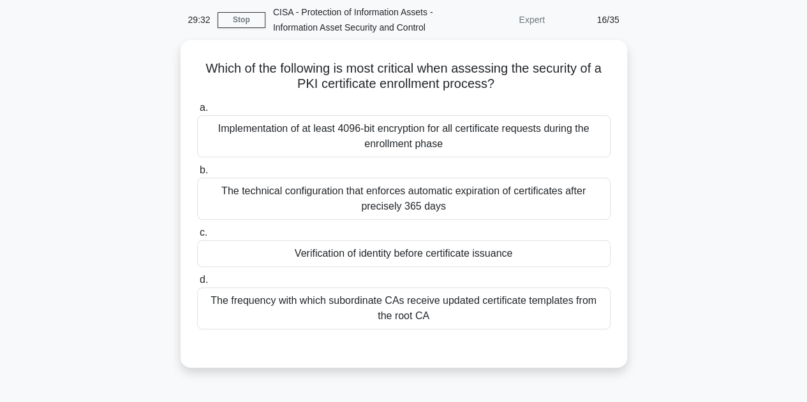
scroll to position [66, 0]
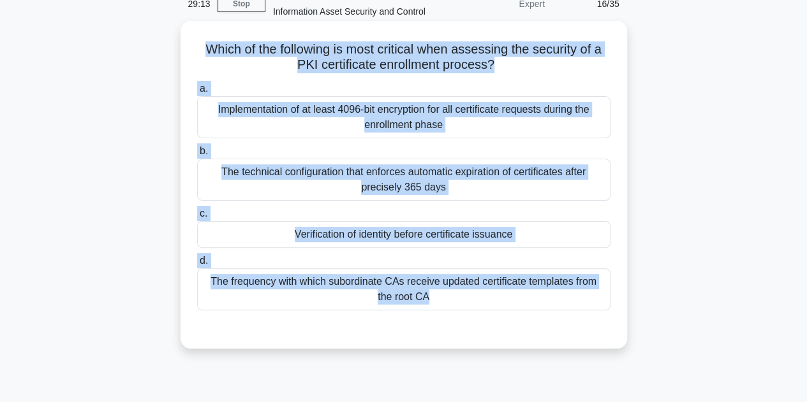
drag, startPoint x: 202, startPoint y: 45, endPoint x: 495, endPoint y: 313, distance: 396.8
click at [495, 313] on div "Which of the following is most critical when assessing the security of a PKI ce…" at bounding box center [404, 185] width 436 height 318
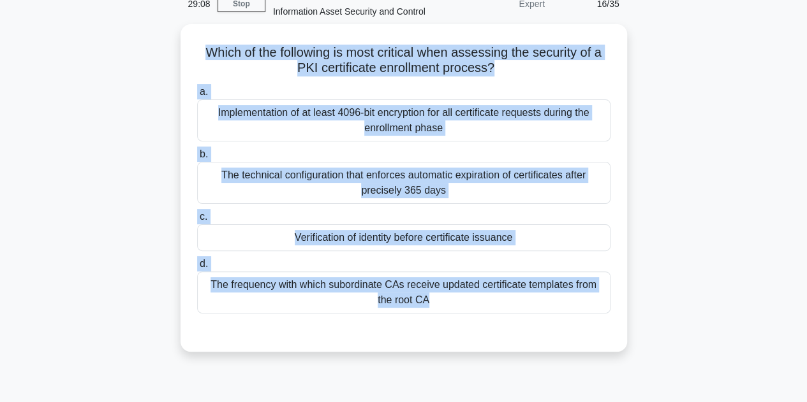
click at [740, 239] on div "Which of the following is most critical when assessing the security of a PKI ce…" at bounding box center [403, 195] width 727 height 343
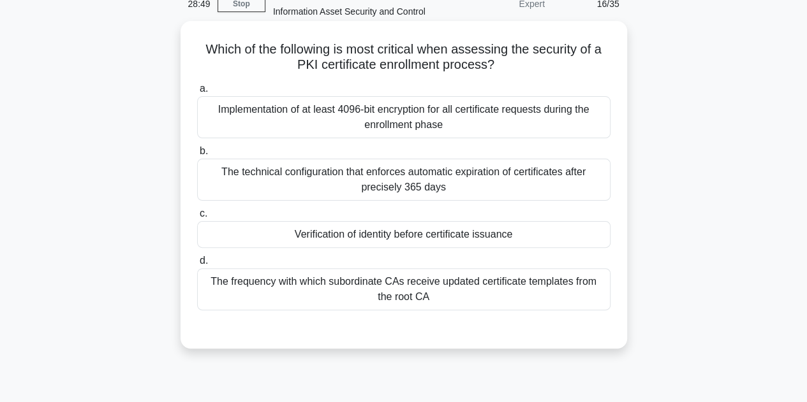
click at [464, 233] on div "Verification of identity before certificate issuance" at bounding box center [403, 234] width 413 height 27
click at [197, 218] on input "c. Verification of identity before certificate issuance" at bounding box center [197, 214] width 0 height 8
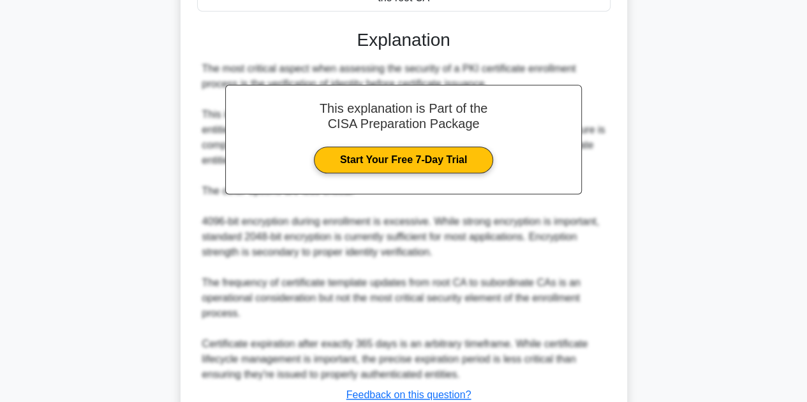
scroll to position [459, 0]
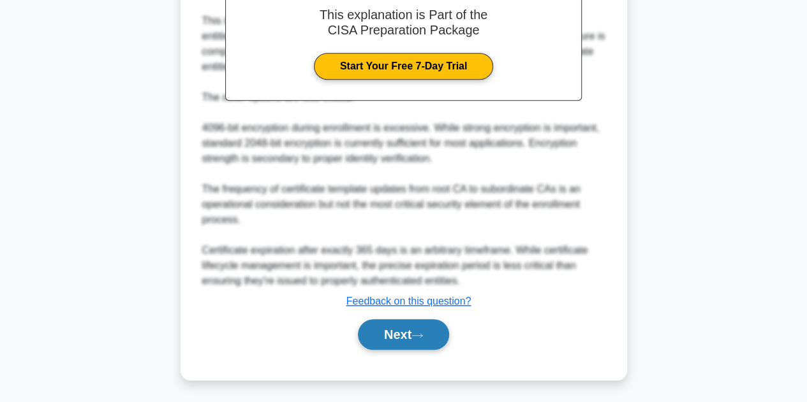
click at [423, 332] on icon at bounding box center [416, 335] width 11 height 7
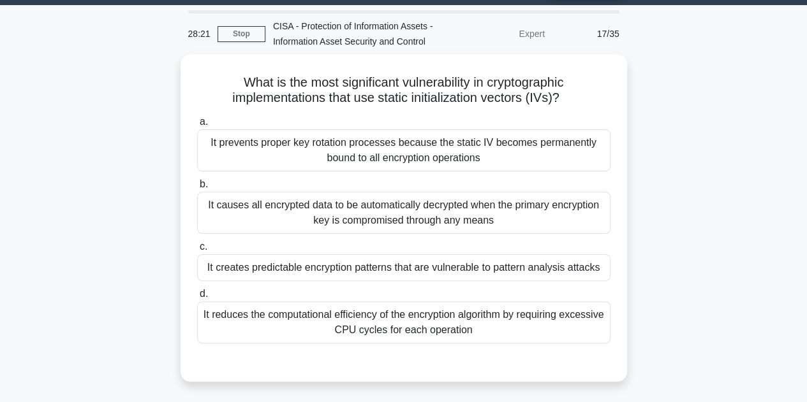
scroll to position [36, 0]
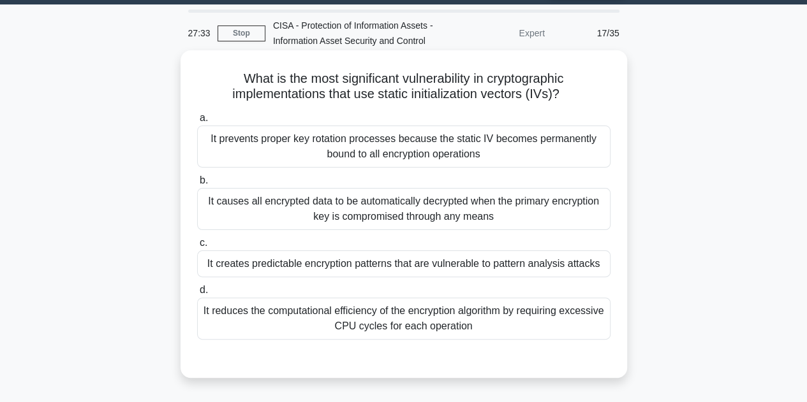
drag, startPoint x: 231, startPoint y: 75, endPoint x: 532, endPoint y: 328, distance: 393.7
click at [532, 328] on div "What is the most significant vulnerability in cryptographic implementations tha…" at bounding box center [404, 214] width 436 height 318
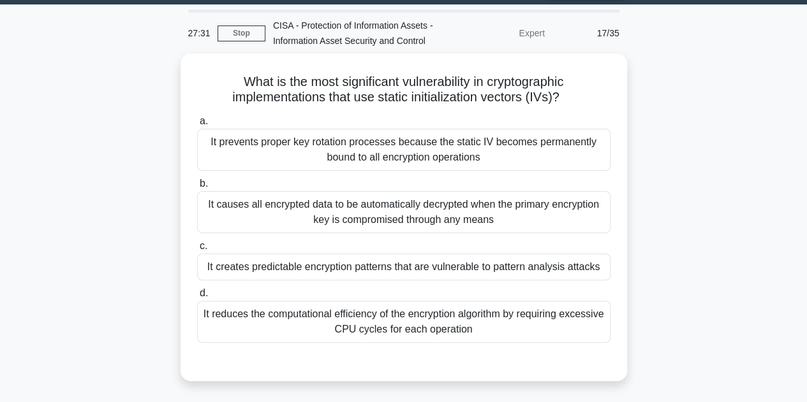
click at [769, 228] on main "27:31 Stop CISA - Protection of Information Assets - Information Asset Security…" at bounding box center [403, 328] width 807 height 648
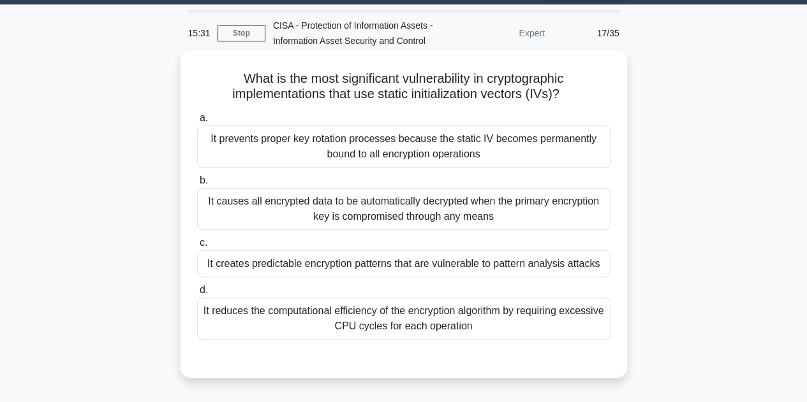
drag, startPoint x: 231, startPoint y: 86, endPoint x: 350, endPoint y: 309, distance: 253.1
click at [350, 309] on div "What is the most significant vulnerability in cryptographic implementations tha…" at bounding box center [404, 214] width 436 height 318
click at [237, 78] on h5 "What is the most significant vulnerability in cryptographic implementations tha…" at bounding box center [404, 87] width 416 height 32
drag, startPoint x: 237, startPoint y: 78, endPoint x: 515, endPoint y: 328, distance: 373.9
click at [515, 328] on div "What is the most significant vulnerability in cryptographic implementations tha…" at bounding box center [404, 214] width 436 height 318
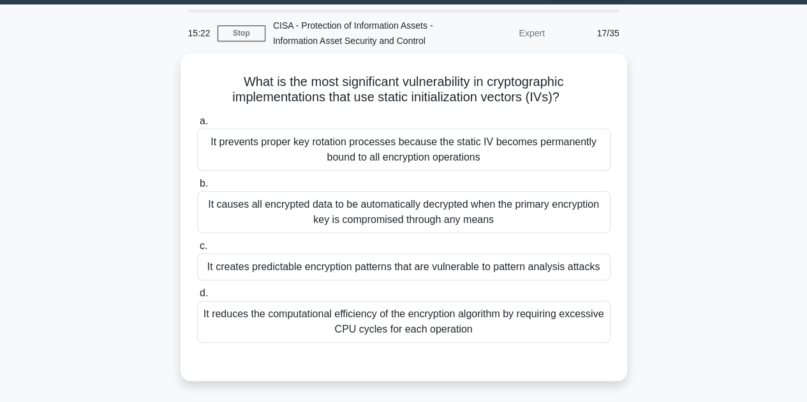
click at [689, 337] on div "What is the most significant vulnerability in cryptographic implementations tha…" at bounding box center [403, 225] width 727 height 343
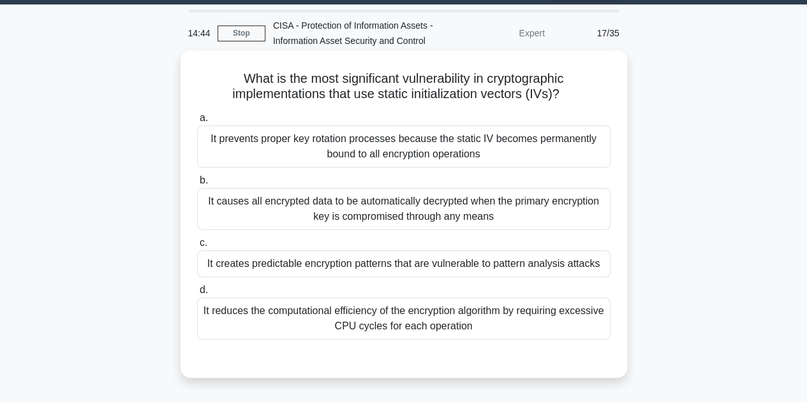
click at [432, 260] on div "It creates predictable encryption patterns that are vulnerable to pattern analy…" at bounding box center [403, 264] width 413 height 27
click at [197, 247] on input "c. It creates predictable encryption patterns that are vulnerable to pattern an…" at bounding box center [197, 243] width 0 height 8
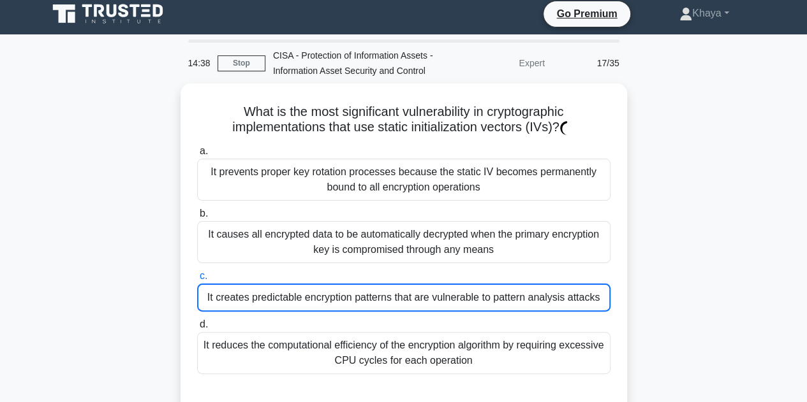
scroll to position [6, 0]
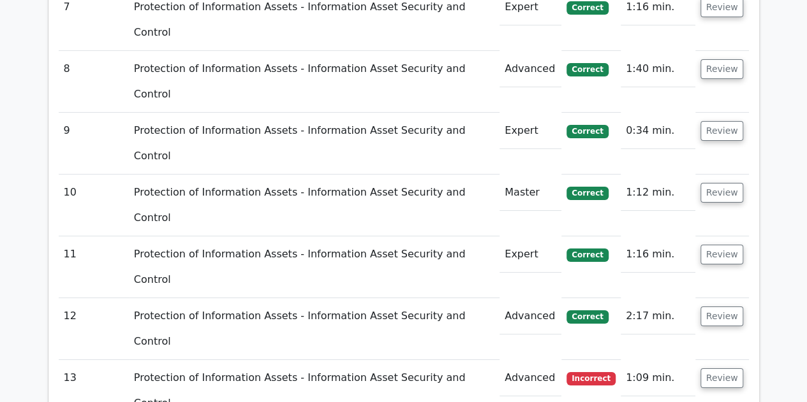
scroll to position [2418, 0]
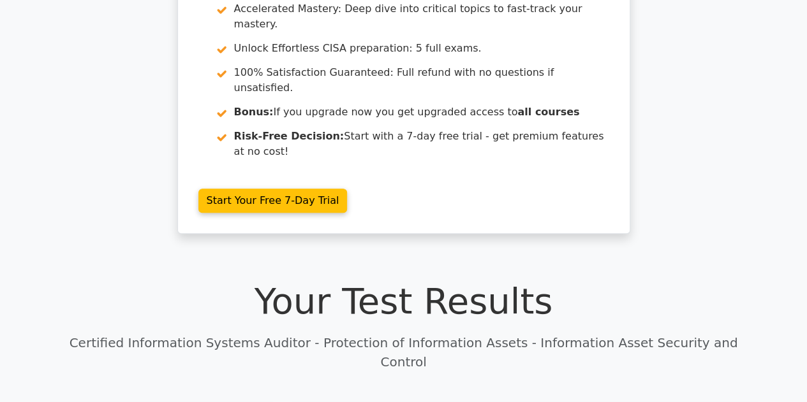
scroll to position [0, 0]
